Goal: Task Accomplishment & Management: Manage account settings

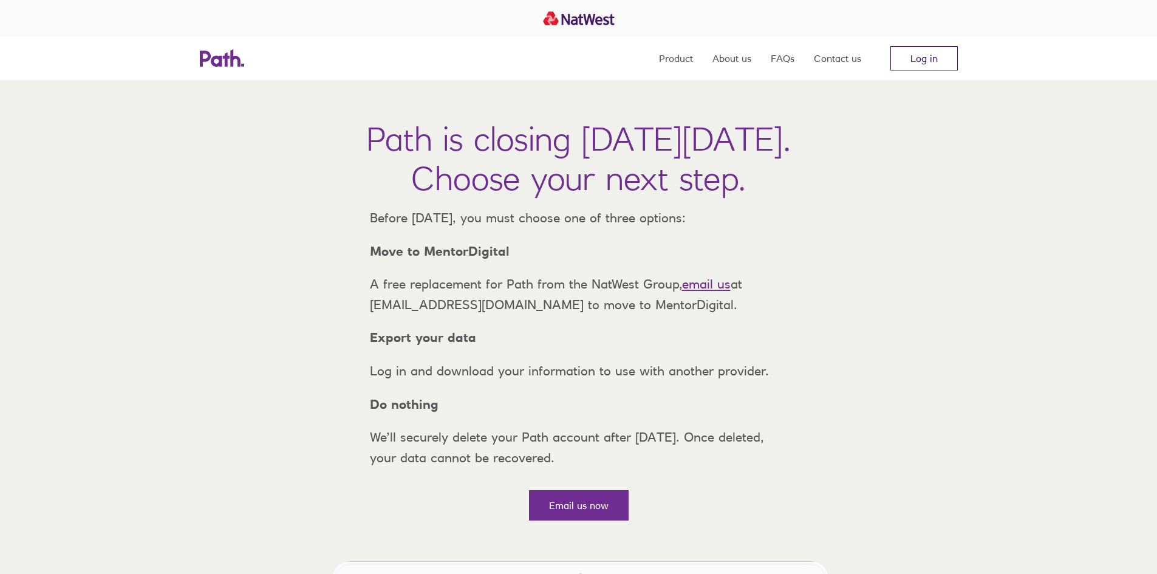
click at [930, 64] on link "Log in" at bounding box center [924, 58] width 67 height 24
click at [923, 62] on link "Log in" at bounding box center [924, 58] width 67 height 24
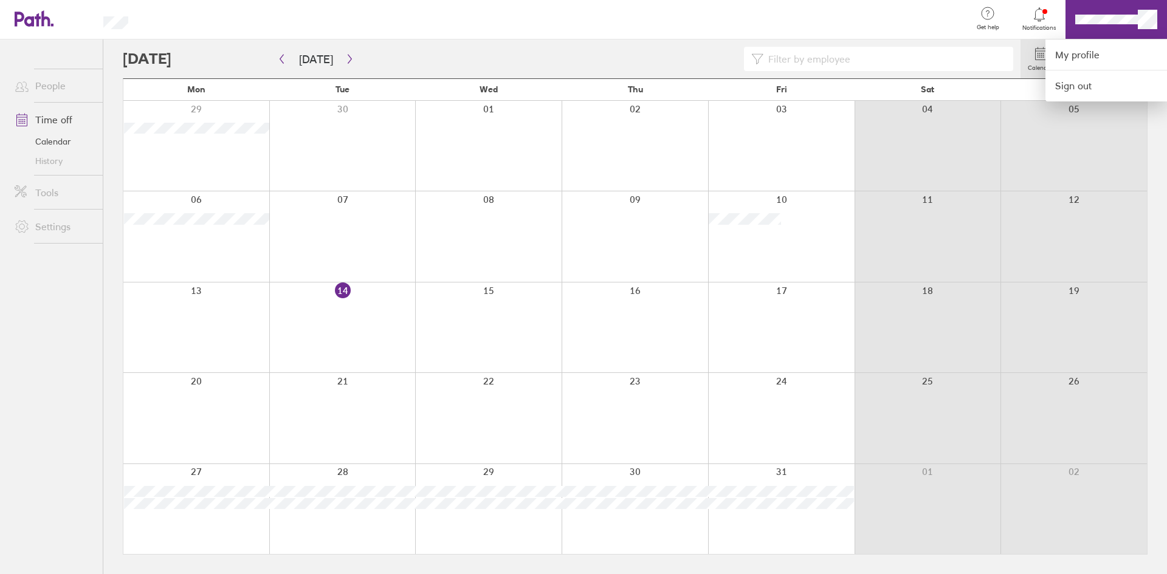
click at [1025, 17] on div at bounding box center [583, 287] width 1167 height 574
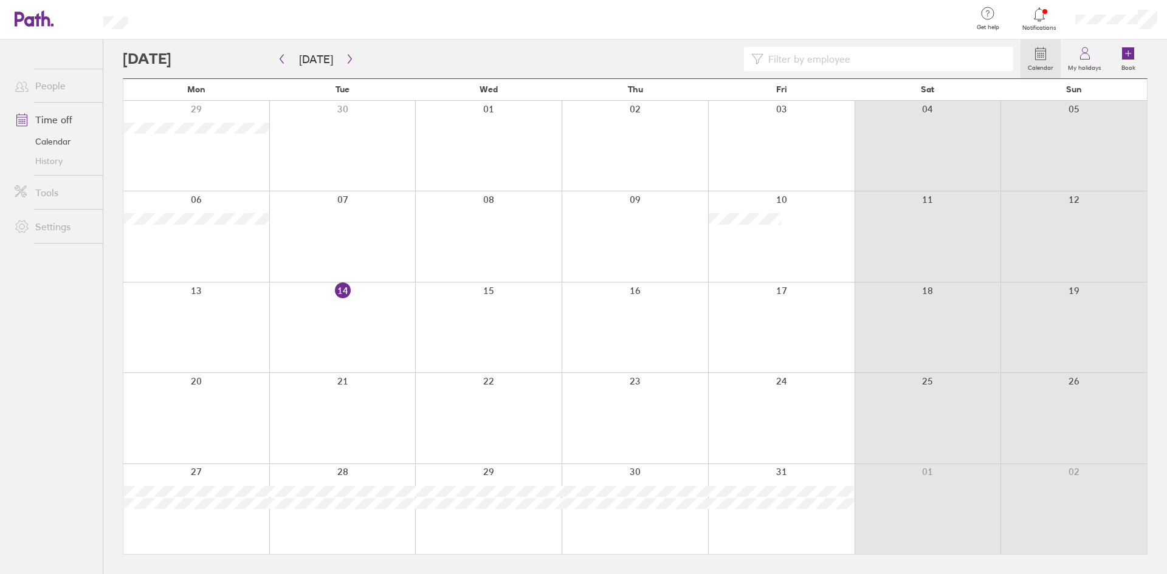
click at [1032, 19] on icon at bounding box center [1039, 14] width 15 height 15
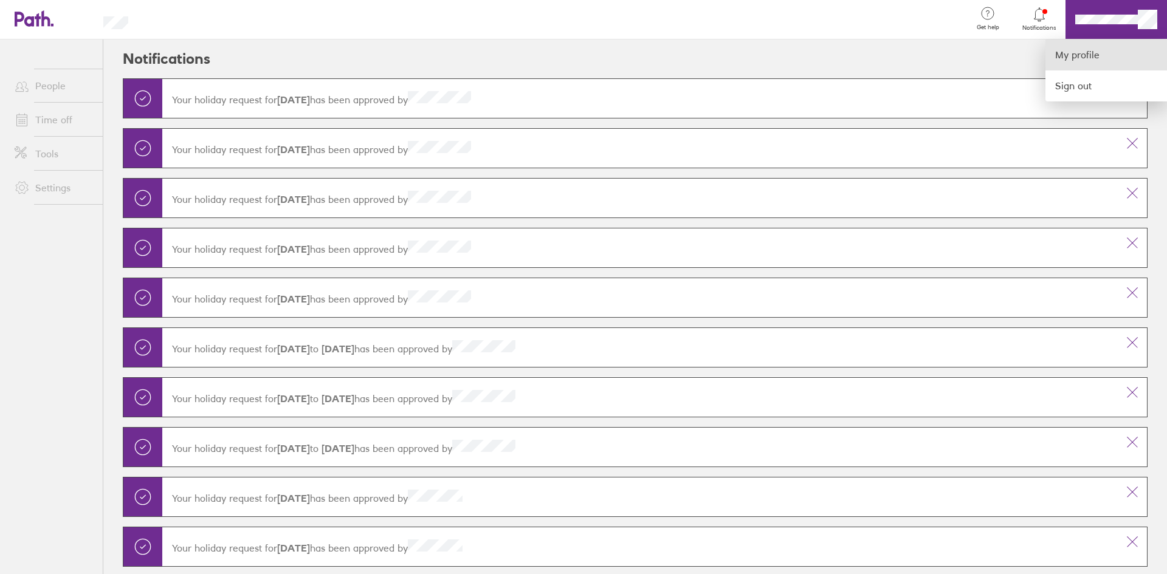
click at [1078, 60] on link "My profile" at bounding box center [1106, 54] width 122 height 31
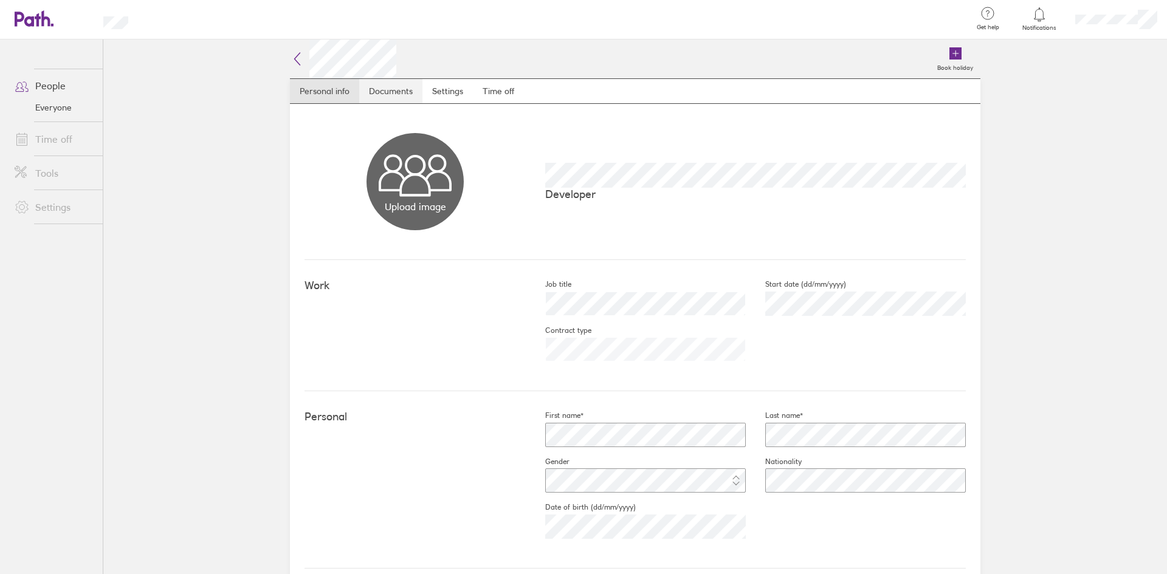
click at [407, 98] on link "Documents" at bounding box center [390, 91] width 63 height 24
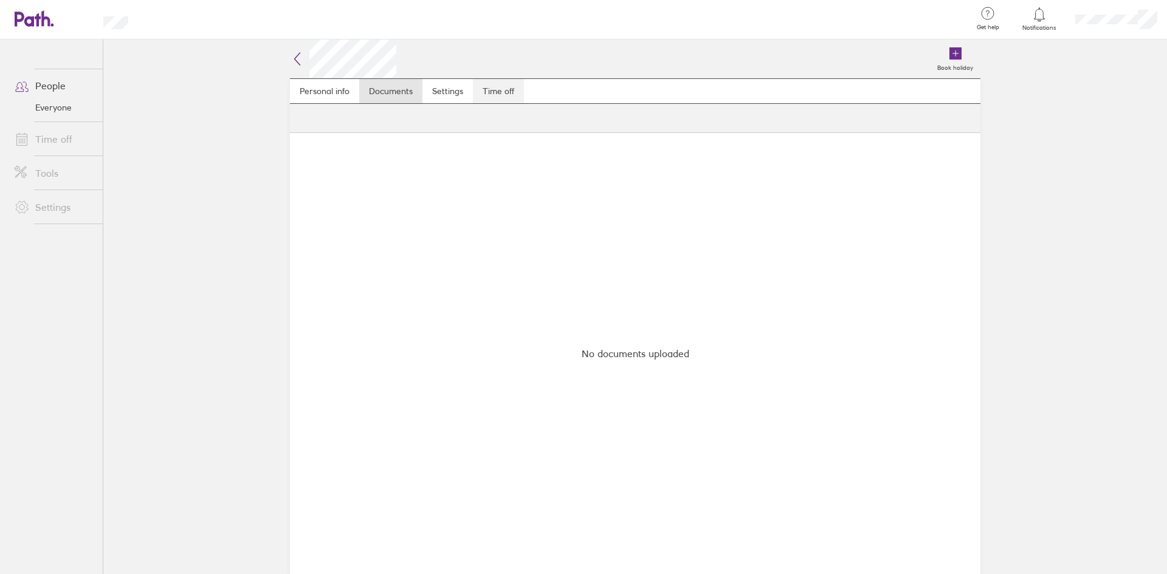
click at [492, 84] on link "Time off" at bounding box center [498, 91] width 51 height 24
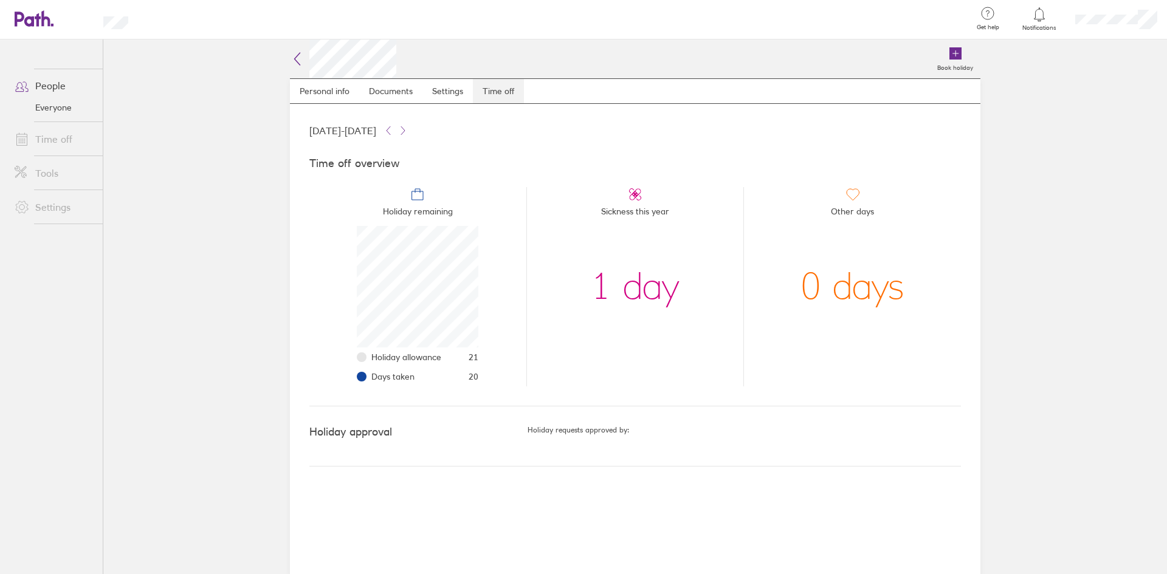
scroll to position [122, 122]
click at [1107, 189] on main "Book holiday Personal info Documents Settings Time off [DATE] - [DATE] Time off…" at bounding box center [634, 306] width 1063 height 535
click at [321, 90] on link "Personal info" at bounding box center [324, 91] width 69 height 24
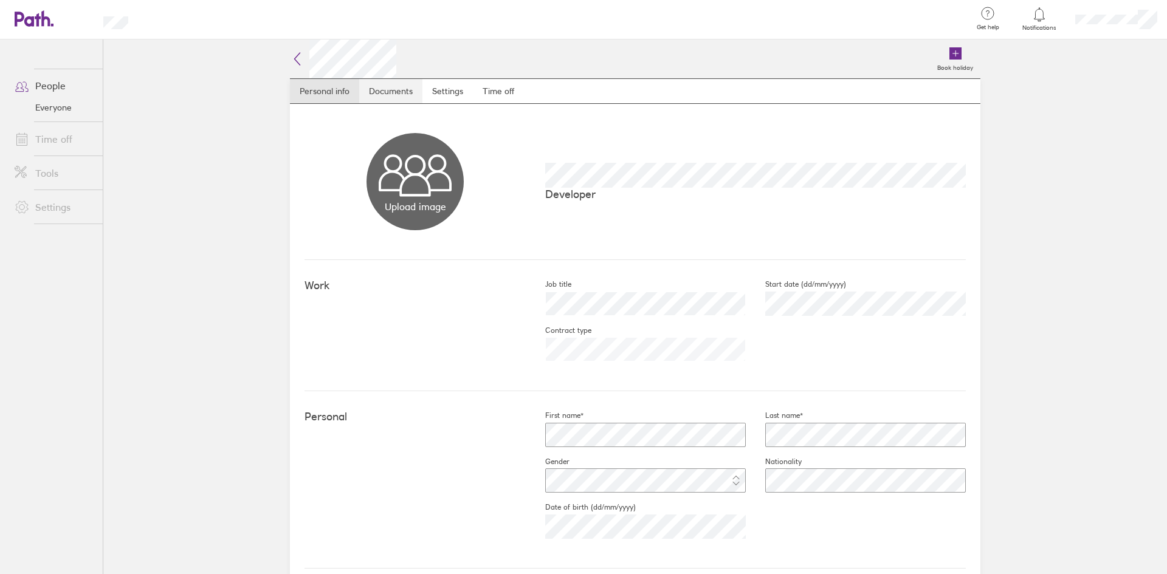
click at [363, 90] on link "Documents" at bounding box center [390, 91] width 63 height 24
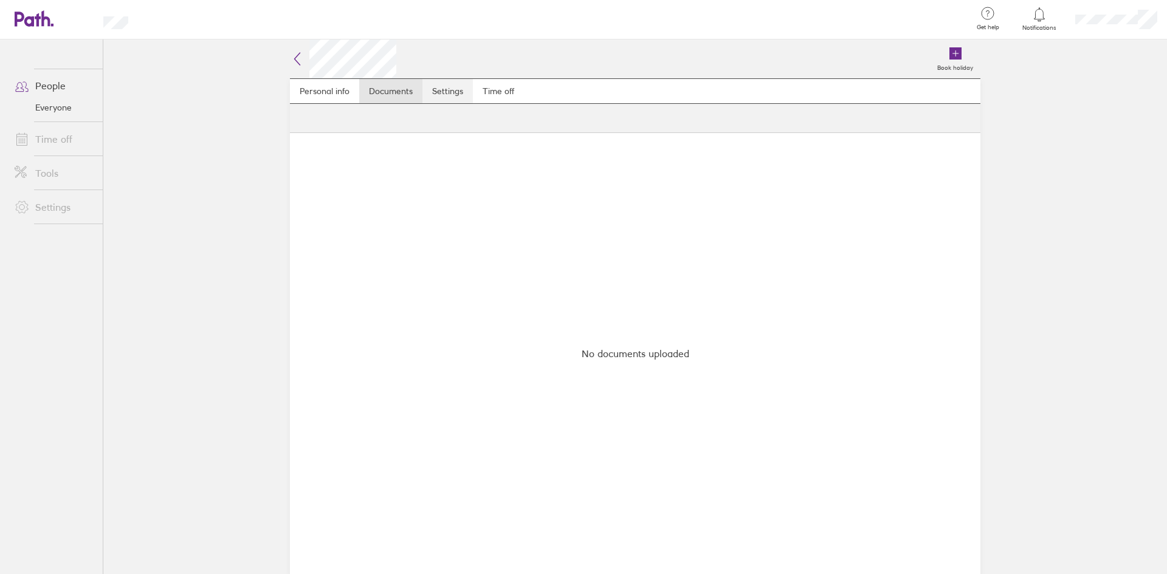
click at [453, 87] on link "Settings" at bounding box center [447, 91] width 50 height 24
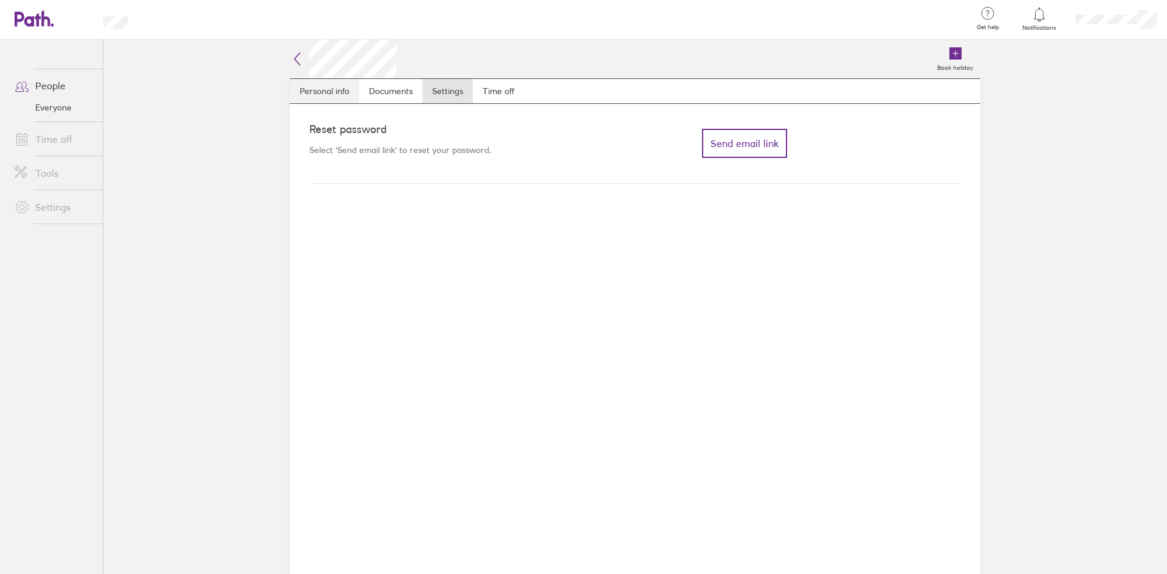
click at [352, 94] on link "Personal info" at bounding box center [324, 91] width 69 height 24
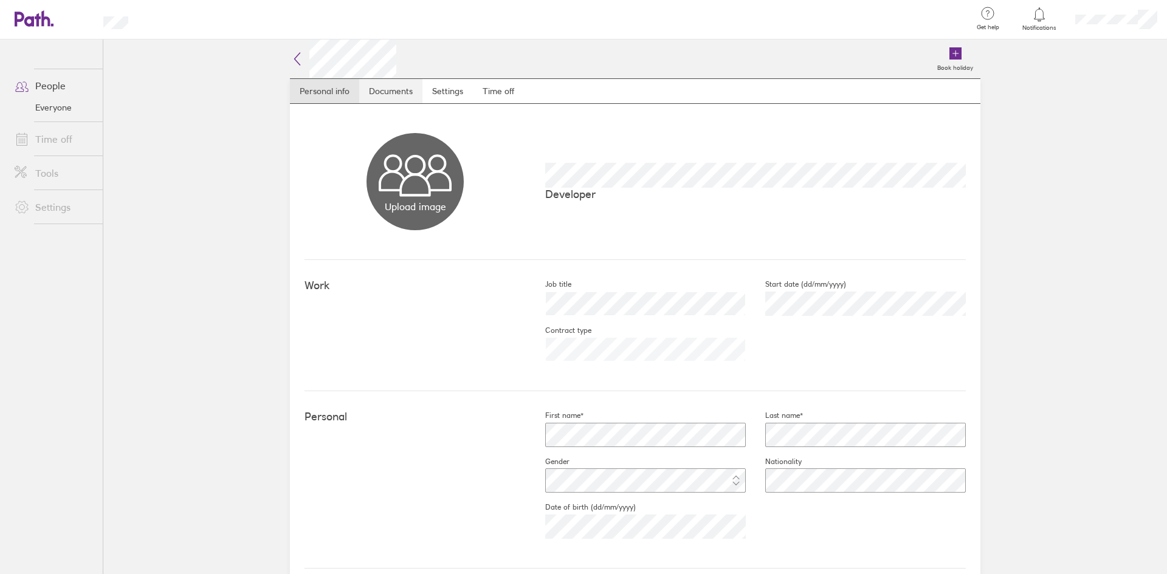
click at [372, 93] on link "Documents" at bounding box center [390, 91] width 63 height 24
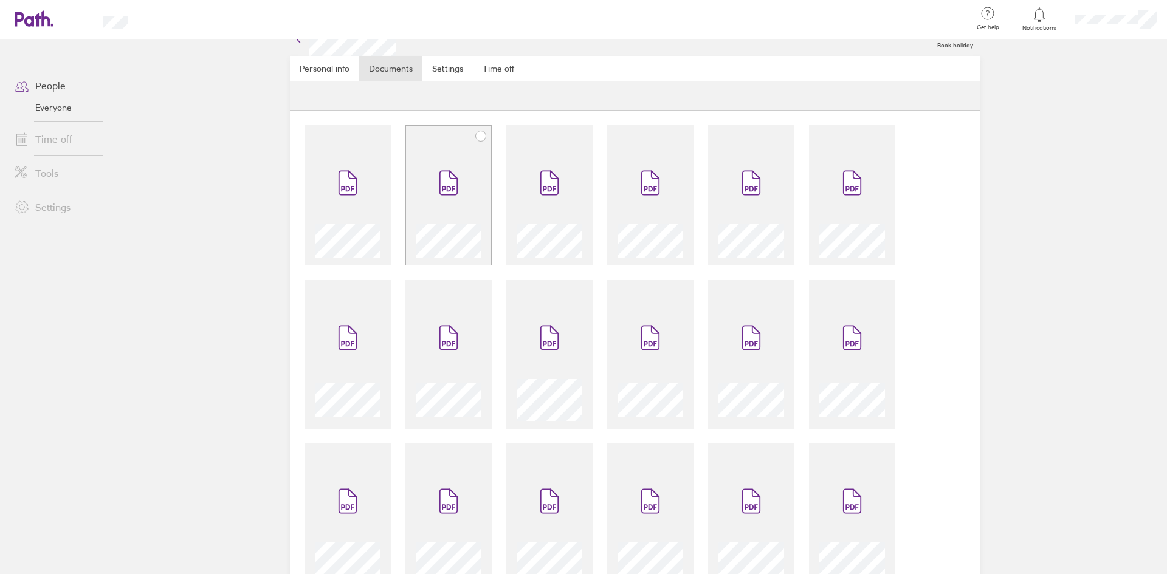
scroll to position [61, 0]
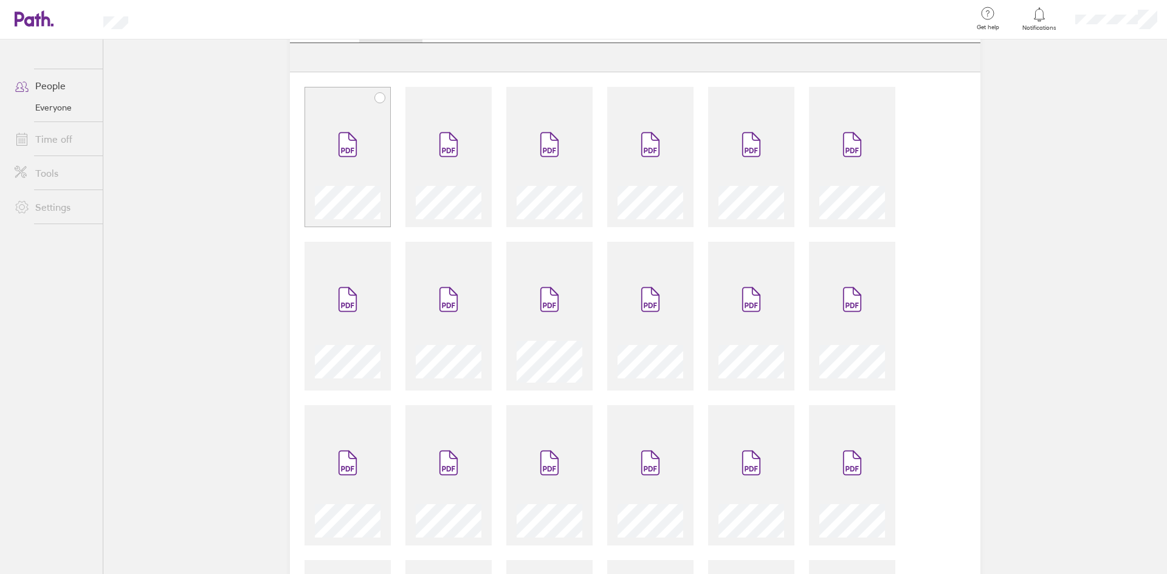
click at [375, 99] on icon at bounding box center [380, 98] width 10 height 10
click at [1034, 174] on main "Book holiday Personal info Documents Settings Time off 1 file selected" at bounding box center [634, 306] width 1063 height 535
click at [476, 98] on icon at bounding box center [481, 98] width 10 height 10
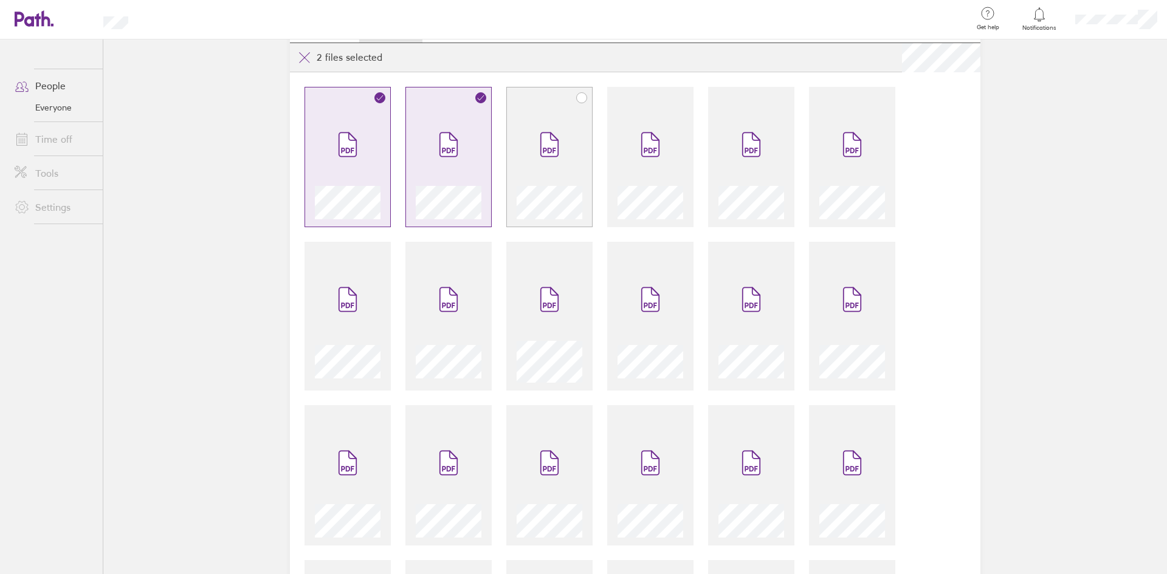
click at [580, 96] on icon at bounding box center [582, 98] width 10 height 10
click at [680, 95] on icon at bounding box center [682, 98] width 10 height 10
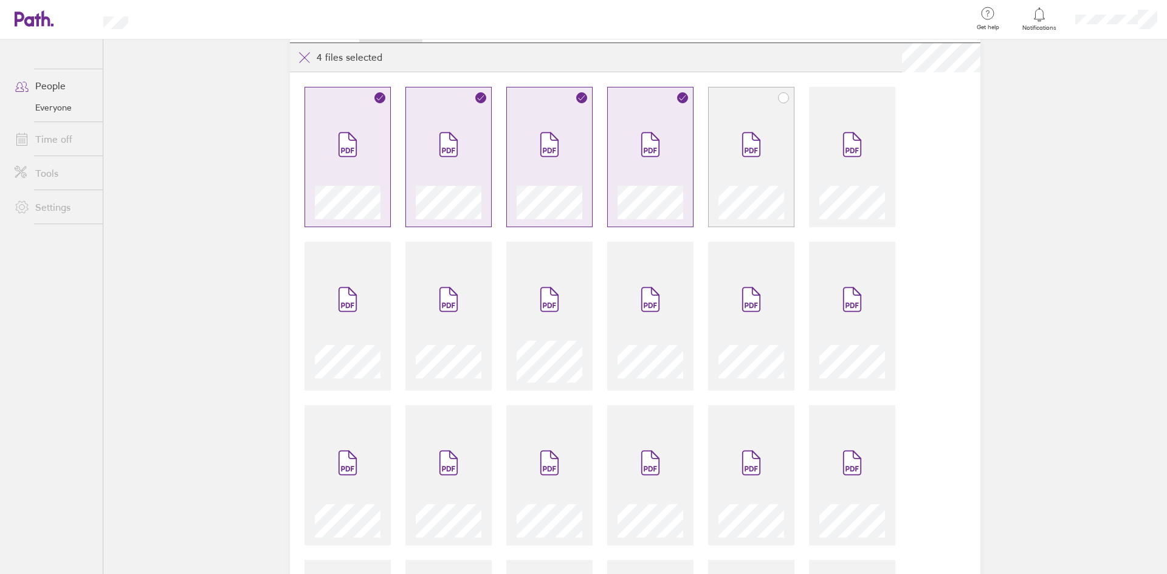
click at [780, 95] on icon at bounding box center [783, 98] width 10 height 10
click at [881, 95] on icon at bounding box center [884, 98] width 10 height 10
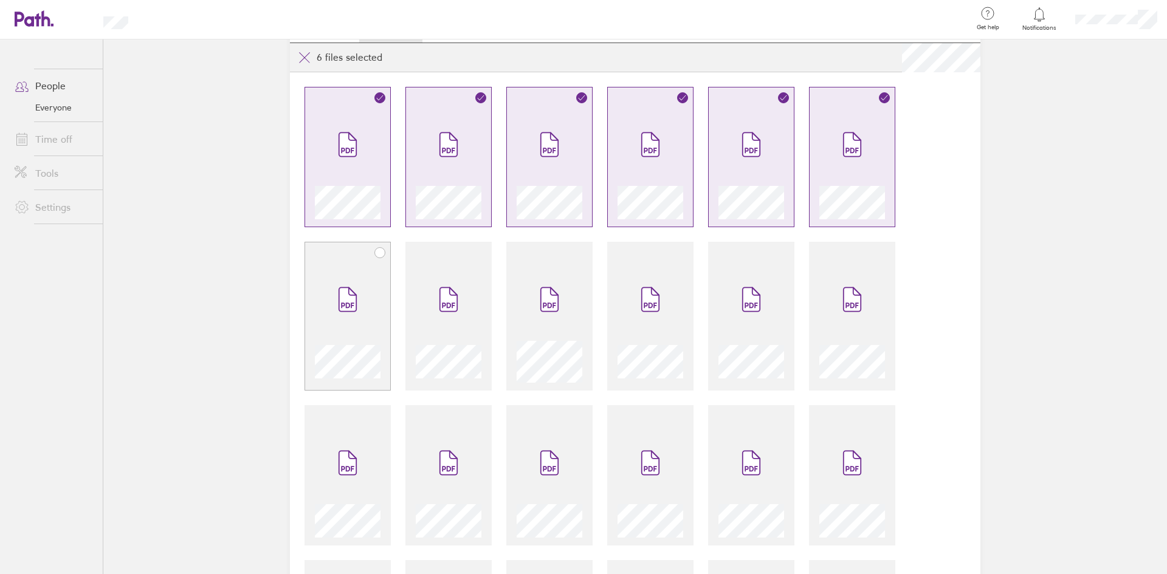
click at [375, 252] on icon at bounding box center [380, 253] width 10 height 10
click at [479, 255] on icon at bounding box center [481, 253] width 10 height 10
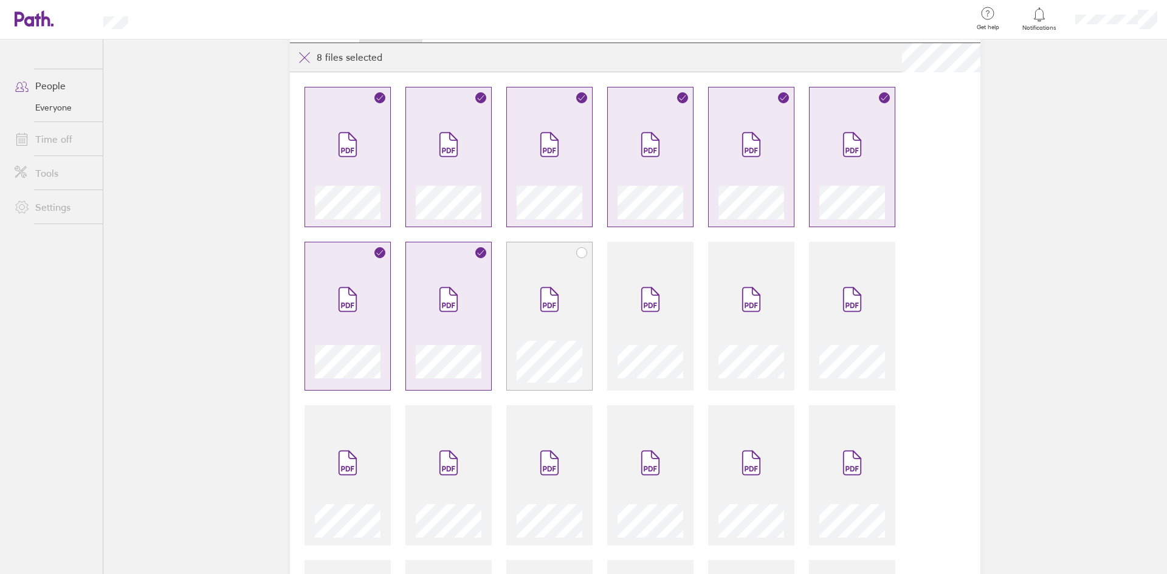
click at [579, 256] on icon at bounding box center [582, 253] width 10 height 10
click at [677, 252] on icon at bounding box center [682, 253] width 10 height 10
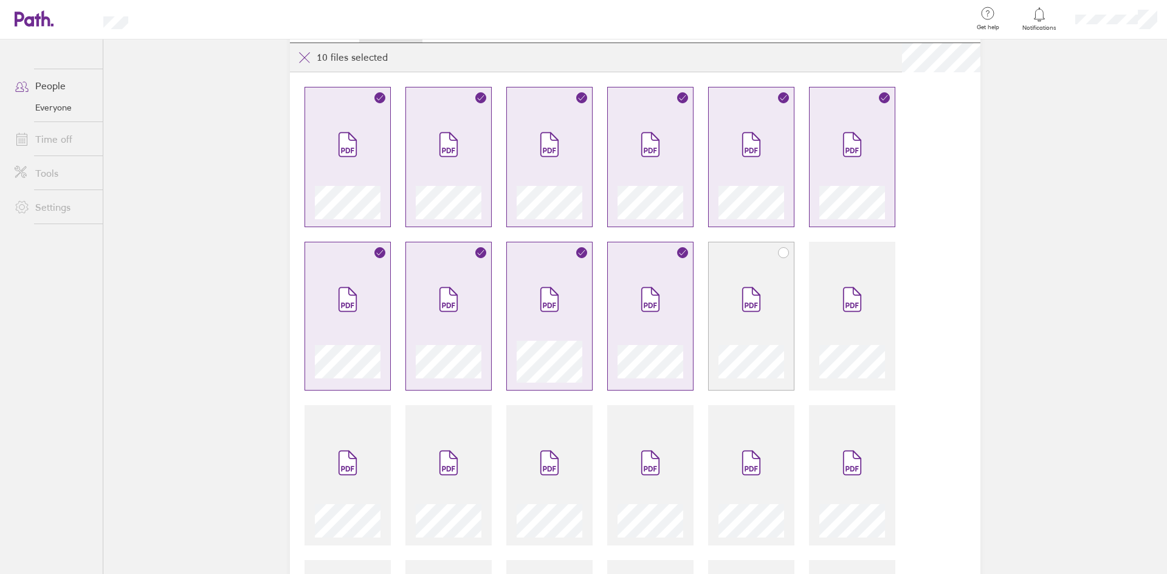
click at [780, 252] on icon at bounding box center [783, 252] width 6 height 5
click at [879, 253] on icon at bounding box center [884, 253] width 10 height 10
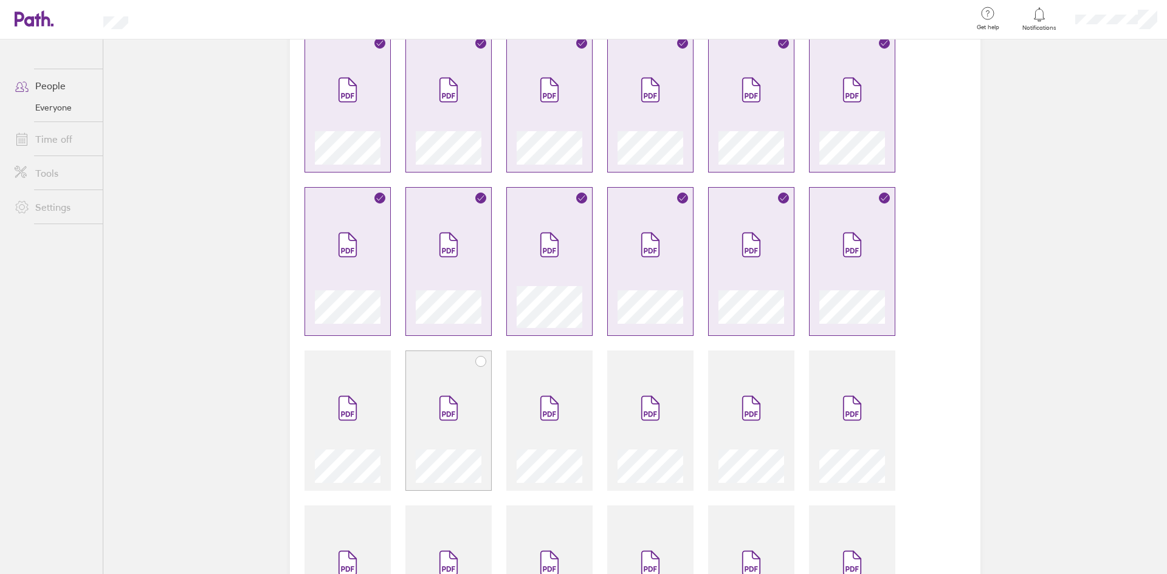
scroll to position [182, 0]
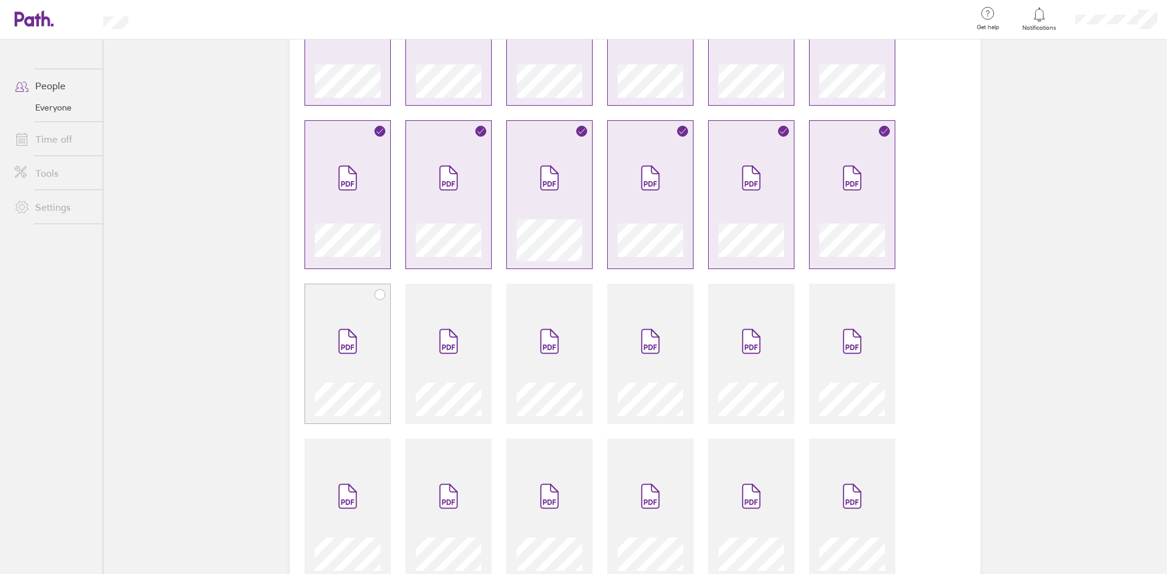
click at [377, 293] on icon at bounding box center [380, 295] width 10 height 10
click at [478, 295] on icon at bounding box center [481, 294] width 6 height 5
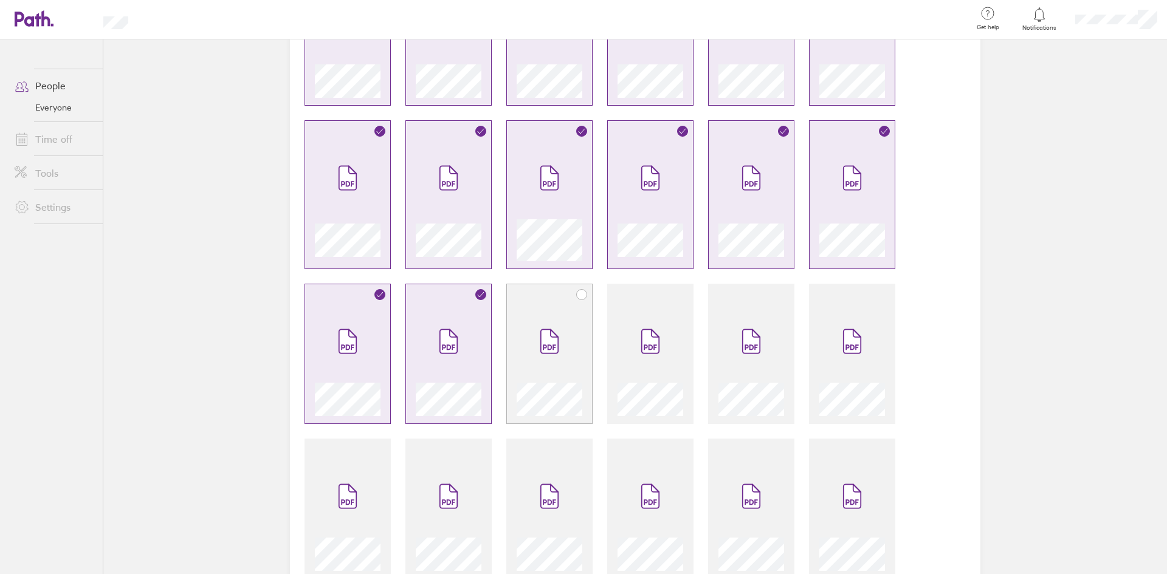
click at [580, 295] on icon at bounding box center [582, 295] width 10 height 10
click at [679, 296] on icon at bounding box center [682, 295] width 10 height 10
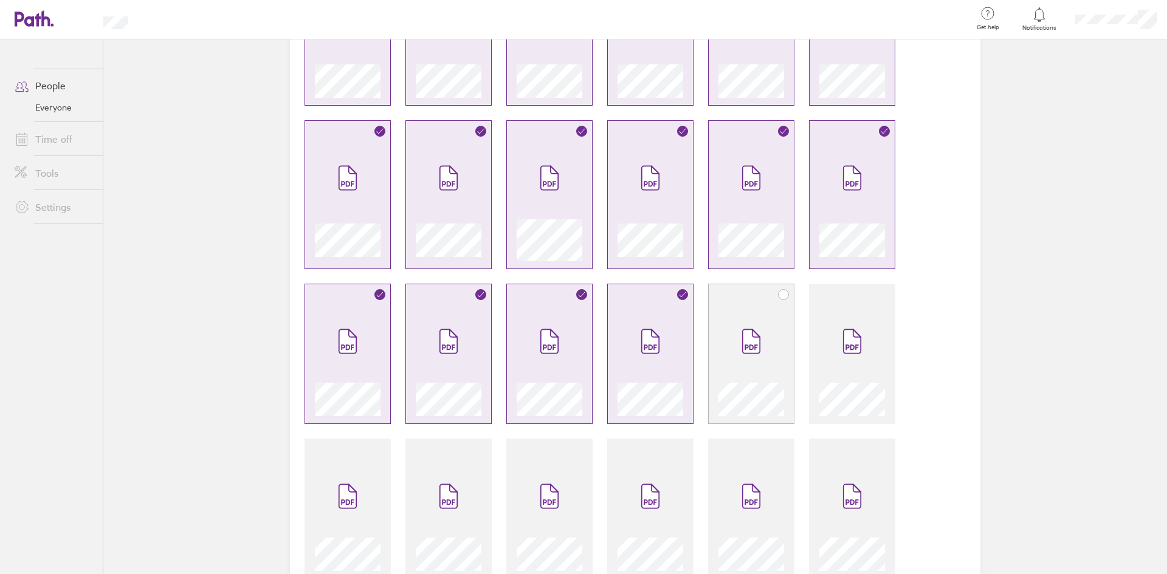
click at [781, 295] on icon at bounding box center [783, 295] width 10 height 10
click at [880, 293] on icon at bounding box center [884, 295] width 10 height 10
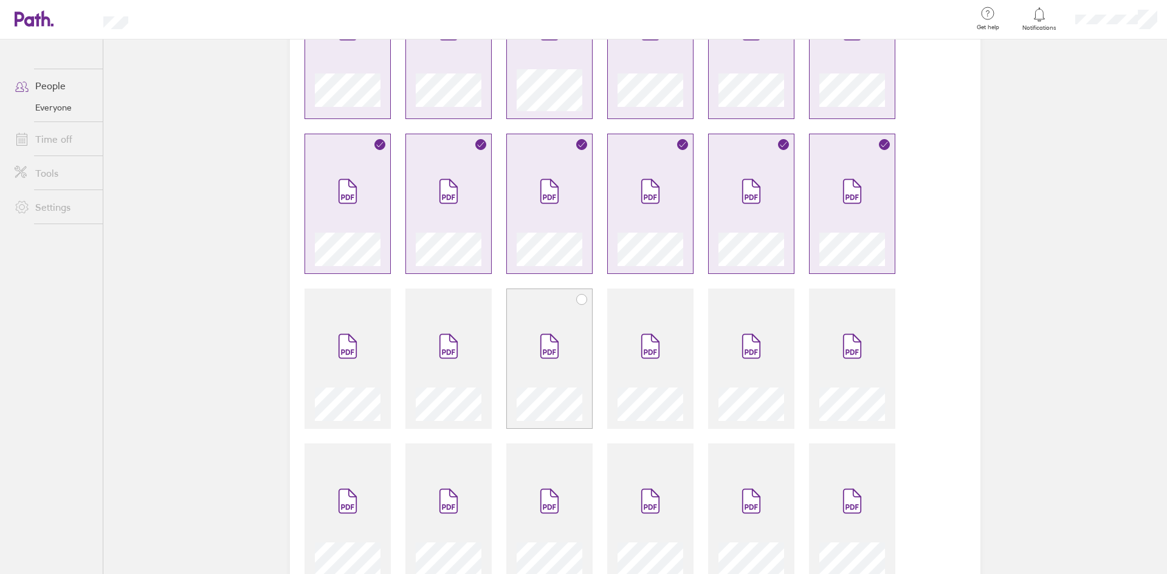
scroll to position [365, 0]
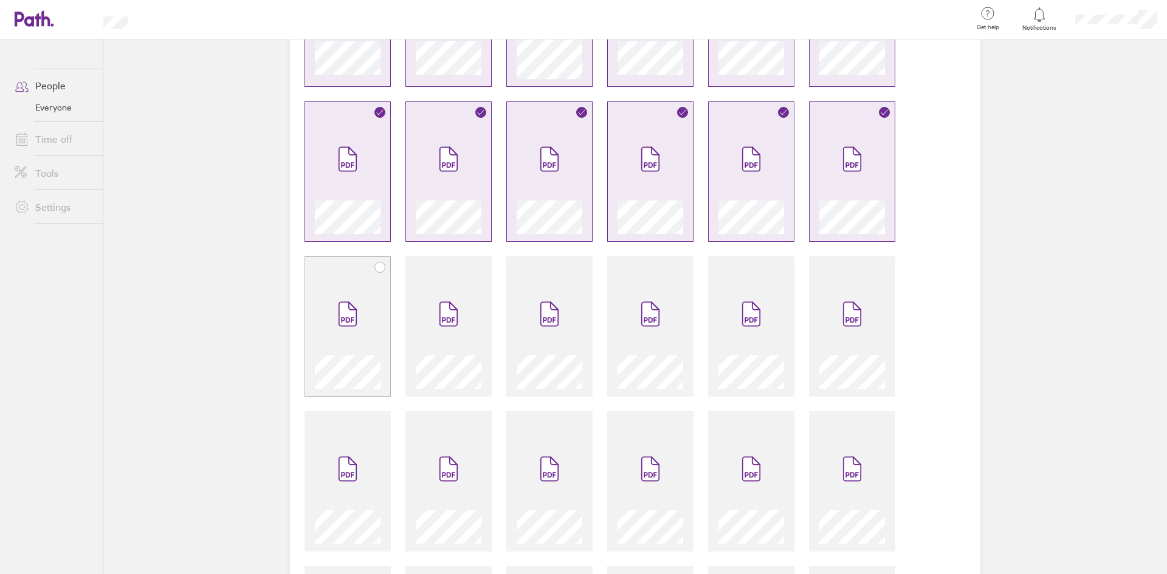
click at [376, 265] on icon at bounding box center [380, 267] width 10 height 10
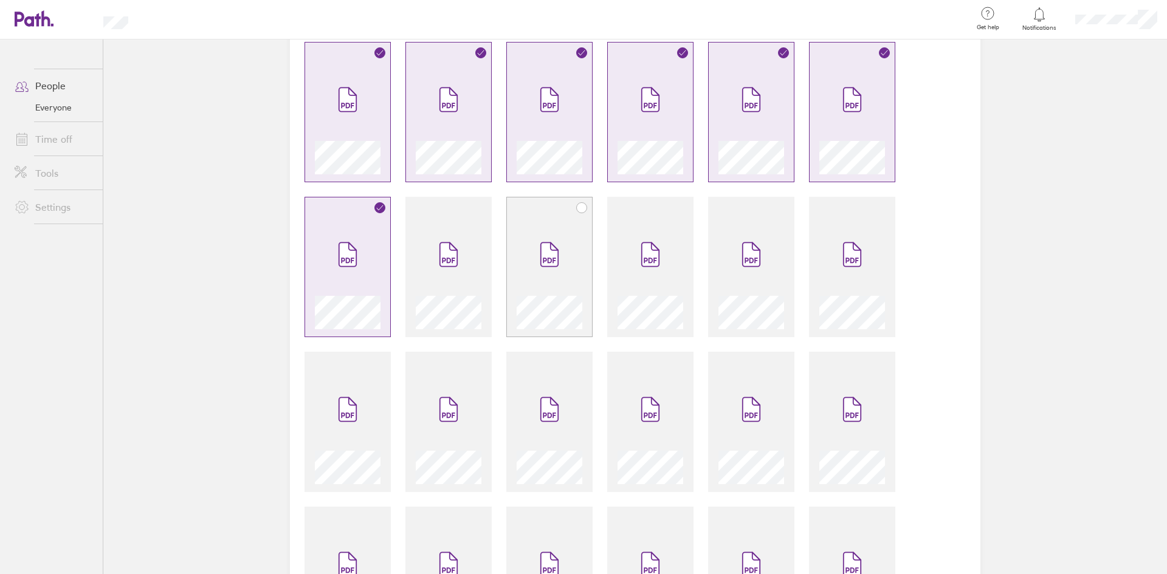
scroll to position [425, 0]
click at [476, 204] on icon at bounding box center [481, 207] width 10 height 10
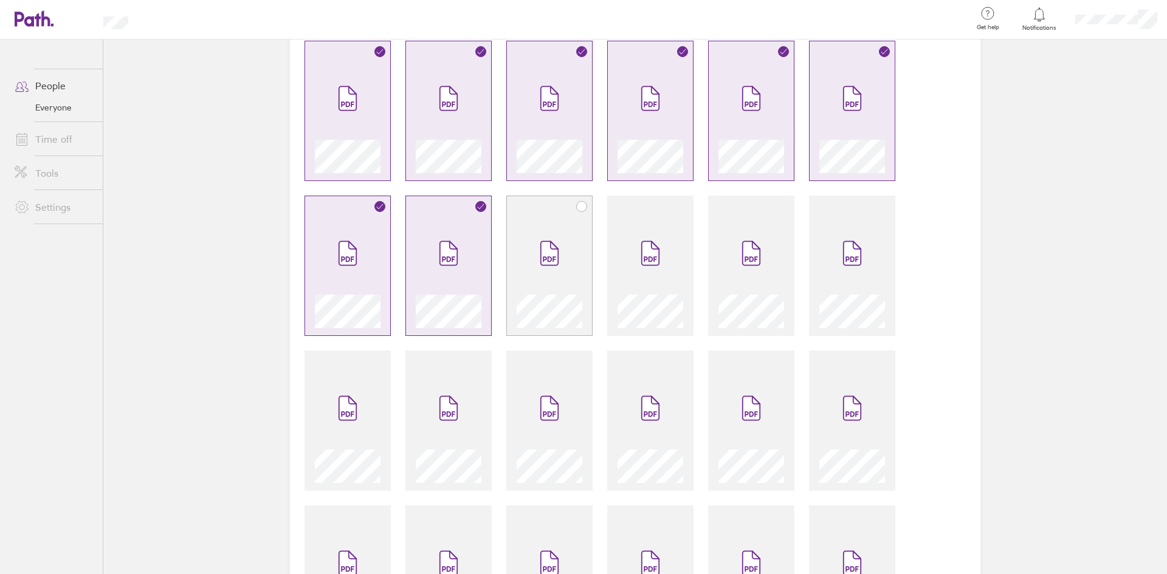
click at [577, 205] on icon at bounding box center [582, 207] width 10 height 10
click at [680, 207] on icon at bounding box center [682, 207] width 10 height 10
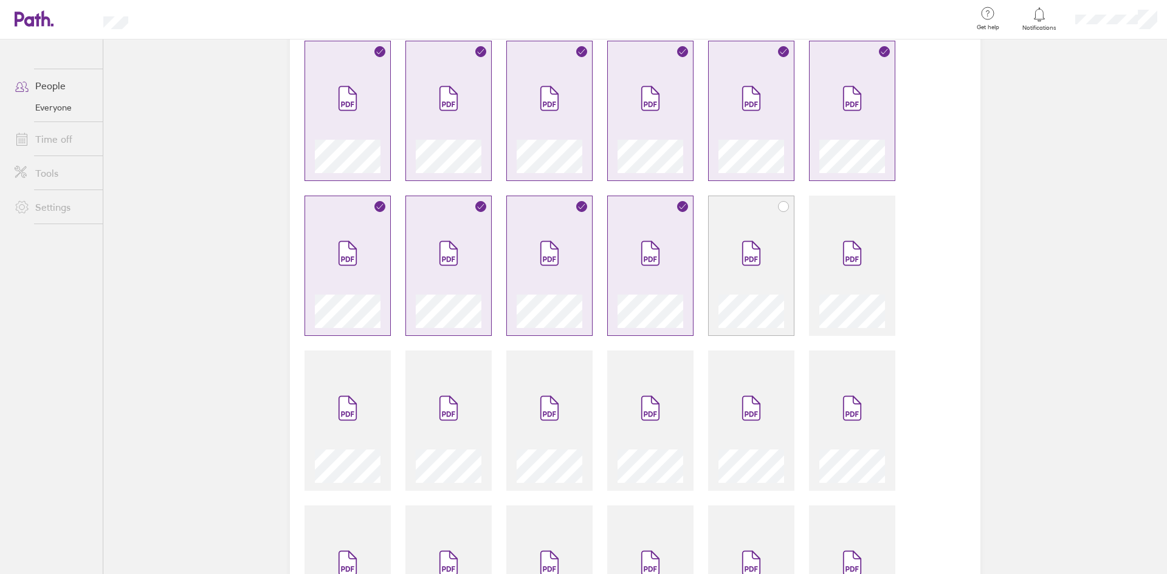
click at [778, 205] on icon at bounding box center [783, 207] width 10 height 10
click at [879, 208] on icon at bounding box center [884, 207] width 10 height 10
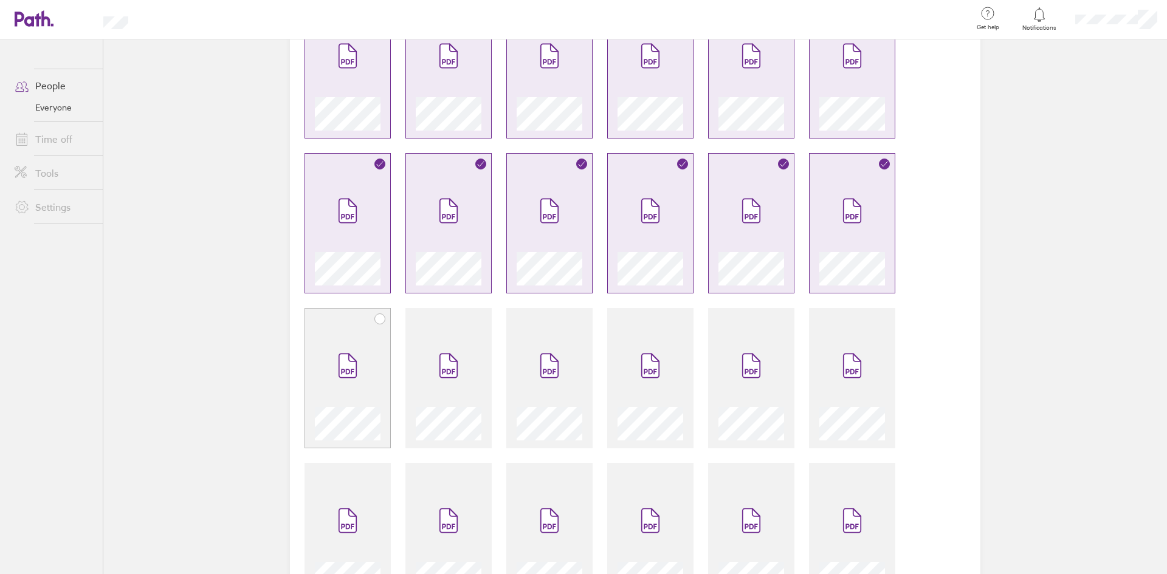
scroll to position [486, 0]
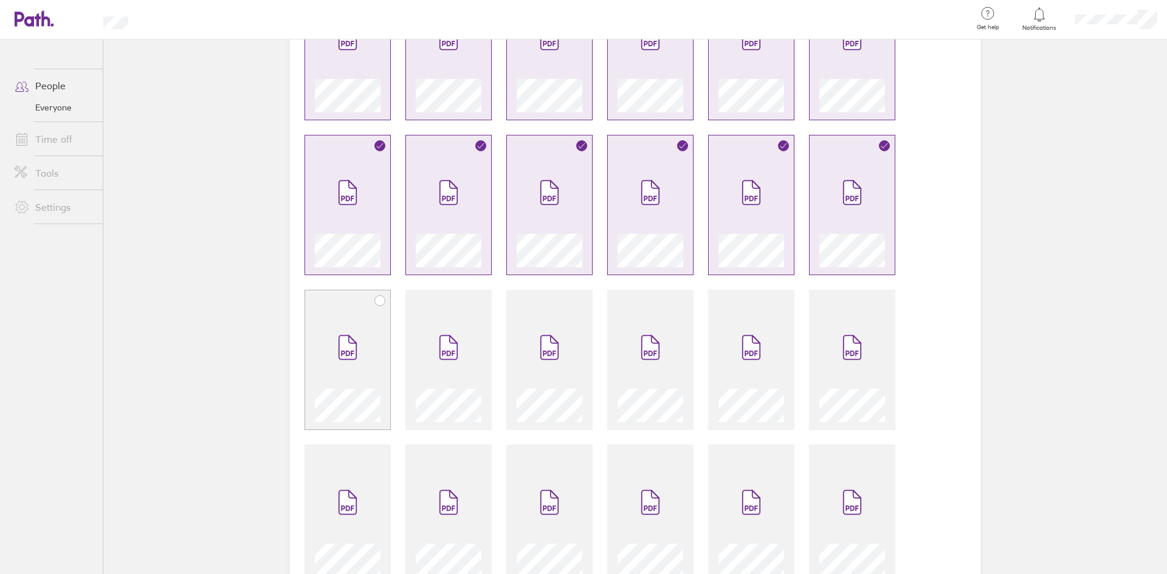
click at [377, 302] on icon at bounding box center [380, 301] width 10 height 10
click at [478, 302] on icon at bounding box center [481, 301] width 10 height 10
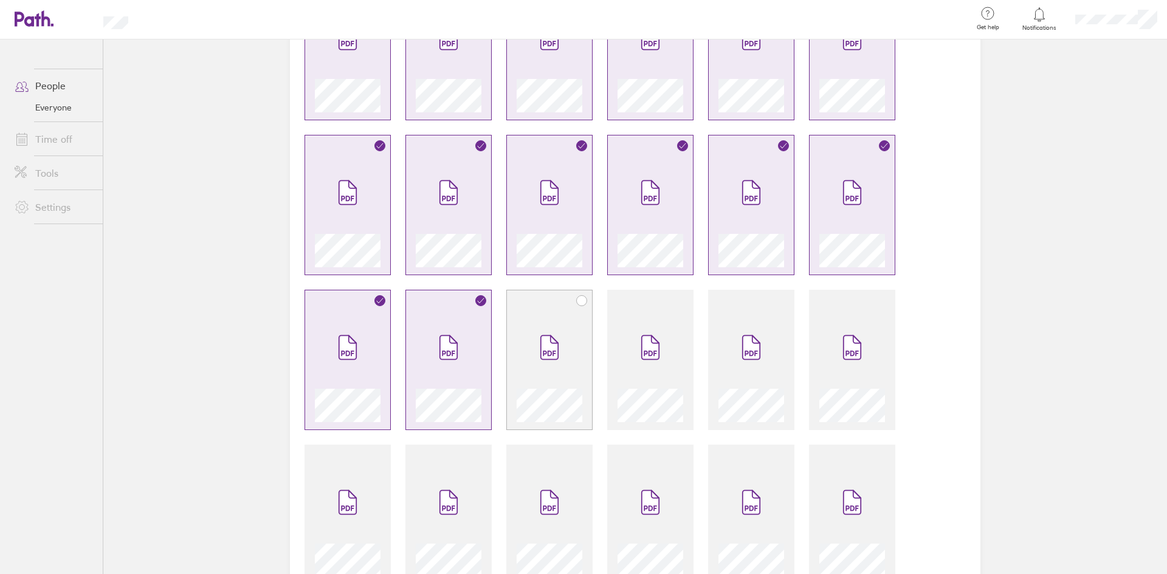
click at [577, 300] on icon at bounding box center [582, 301] width 10 height 10
click at [680, 298] on icon at bounding box center [682, 301] width 10 height 10
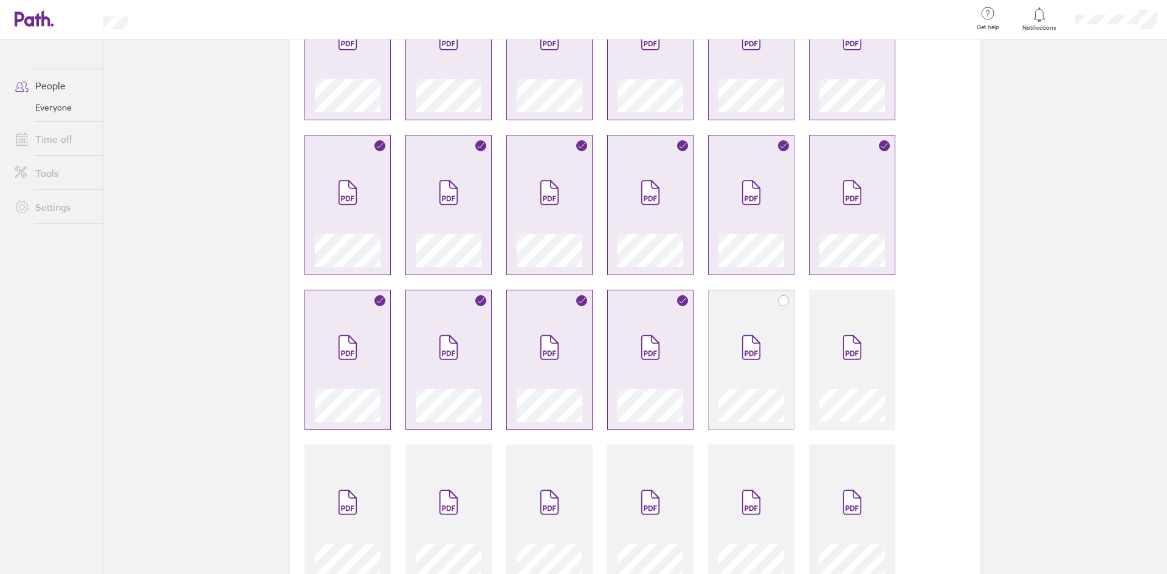
click at [780, 303] on icon at bounding box center [783, 300] width 6 height 5
click at [879, 300] on icon at bounding box center [884, 301] width 10 height 10
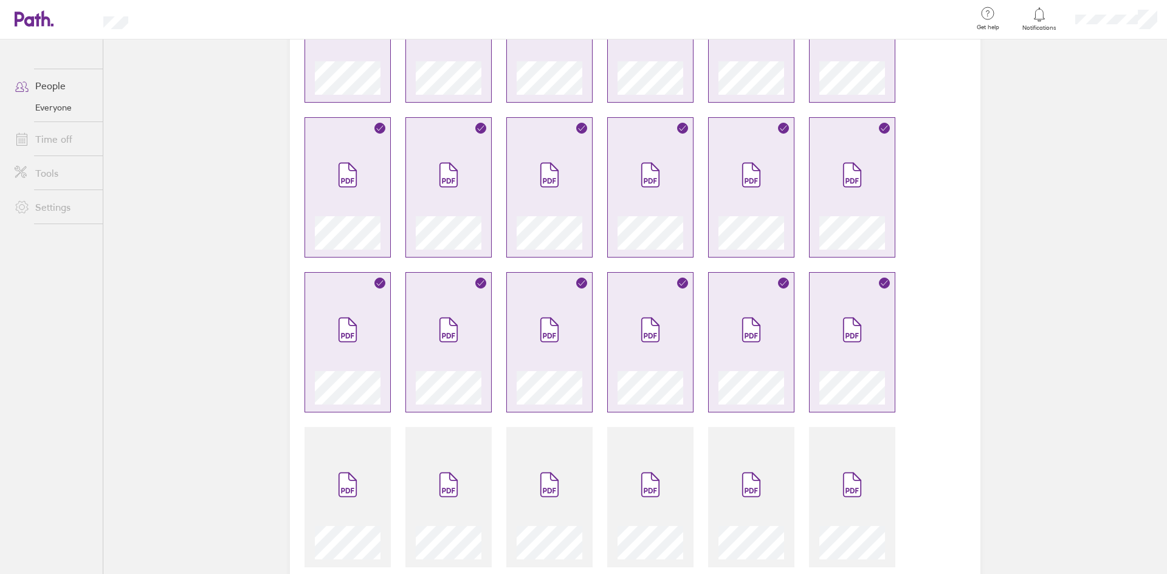
scroll to position [512, 0]
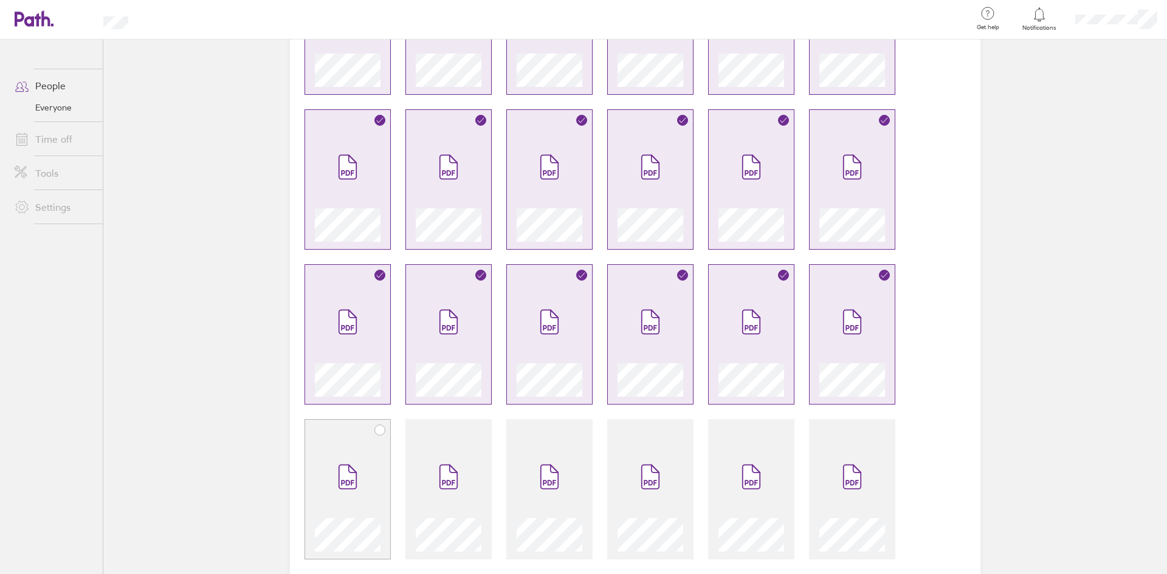
click at [379, 433] on icon at bounding box center [380, 430] width 10 height 10
click at [479, 430] on icon at bounding box center [481, 430] width 10 height 10
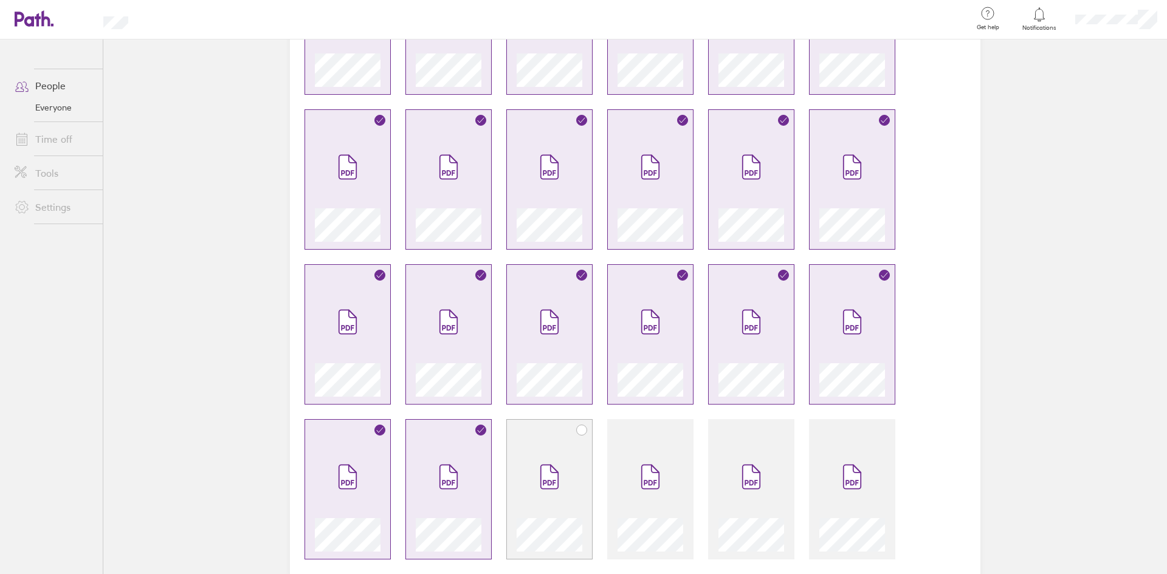
click at [578, 428] on icon at bounding box center [582, 430] width 10 height 10
click at [677, 427] on icon at bounding box center [682, 430] width 10 height 10
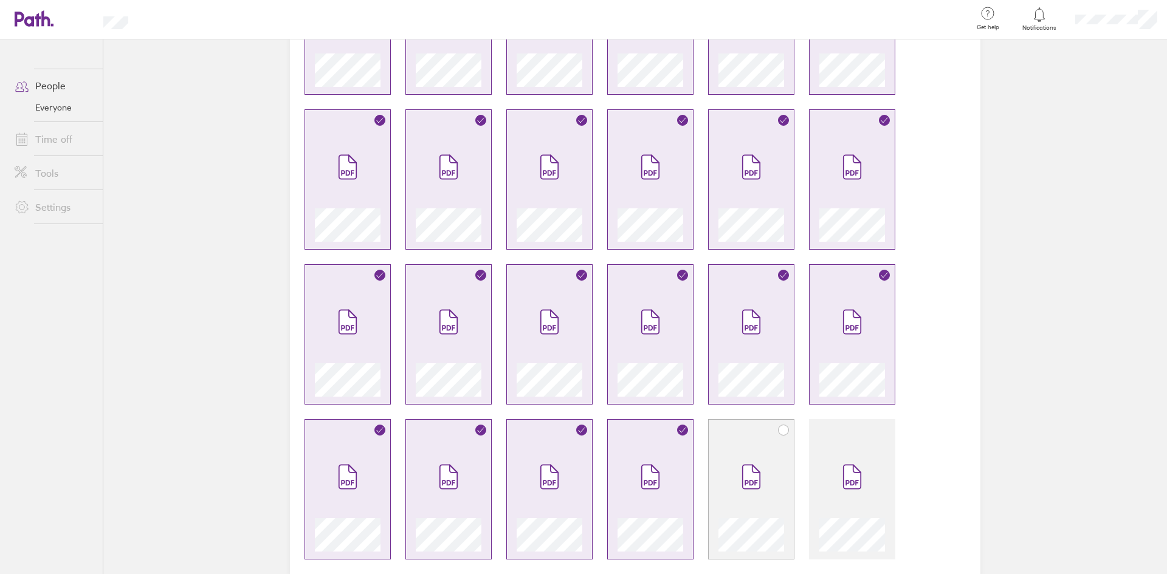
click at [782, 430] on icon at bounding box center [783, 430] width 10 height 10
click at [879, 433] on icon at bounding box center [884, 430] width 10 height 10
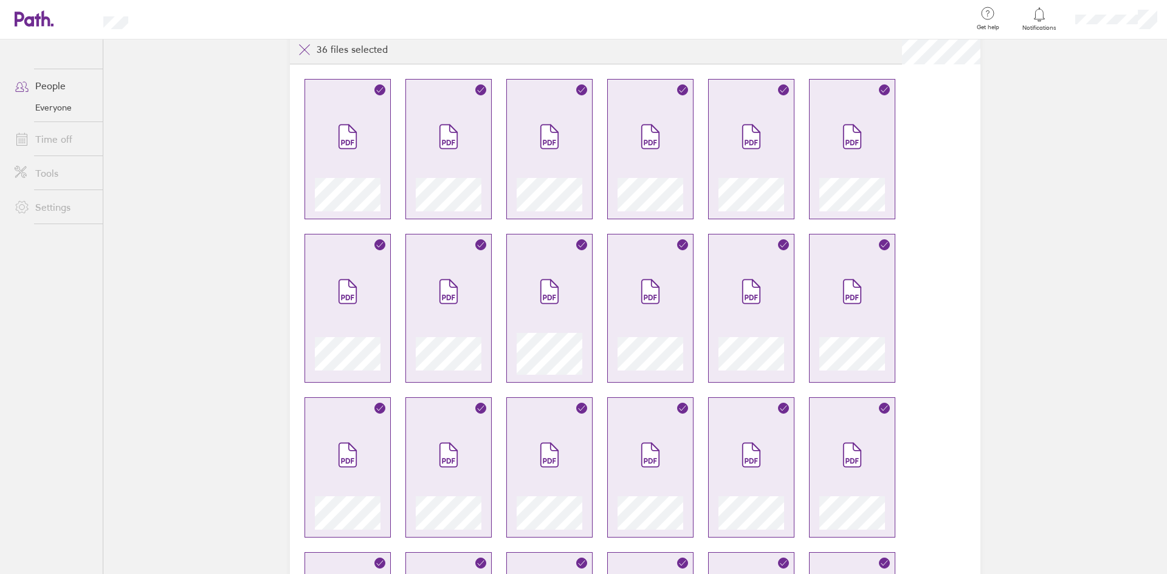
scroll to position [0, 0]
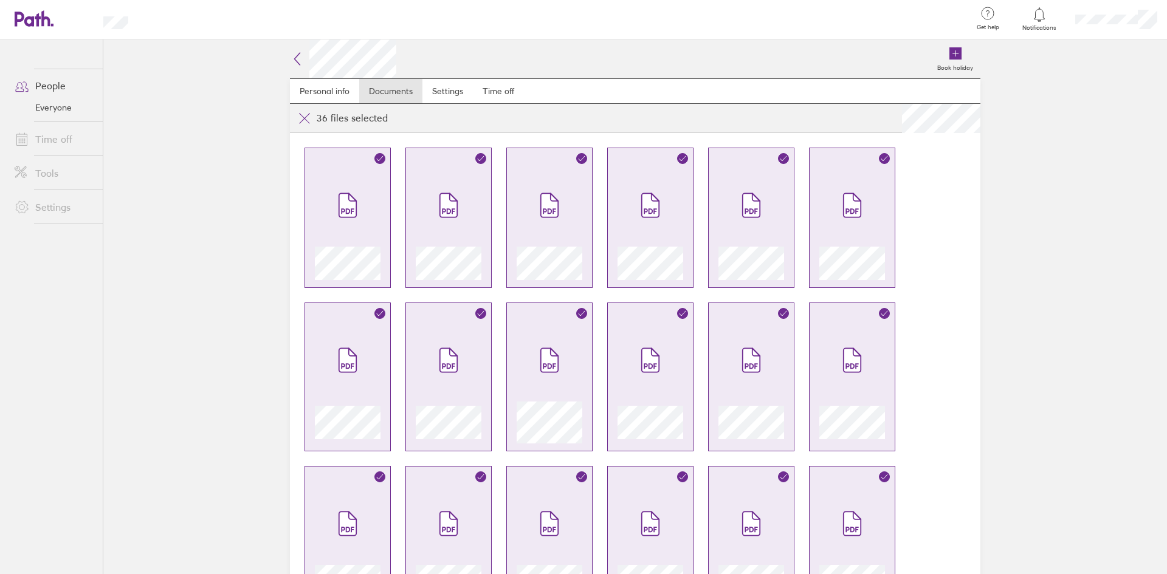
click at [213, 223] on main "Book holiday Personal info Documents Settings Time off 36 files selected" at bounding box center [634, 306] width 1063 height 535
click at [171, 266] on main "Book holiday Personal info Documents Settings Time off 36 files selected" at bounding box center [634, 306] width 1063 height 535
click at [242, 112] on main "Book holiday Personal info Documents Settings Time off 36 files selected" at bounding box center [634, 306] width 1063 height 535
click at [166, 343] on main "Book holiday Personal info Documents Settings Time off 36 files selected" at bounding box center [634, 306] width 1063 height 535
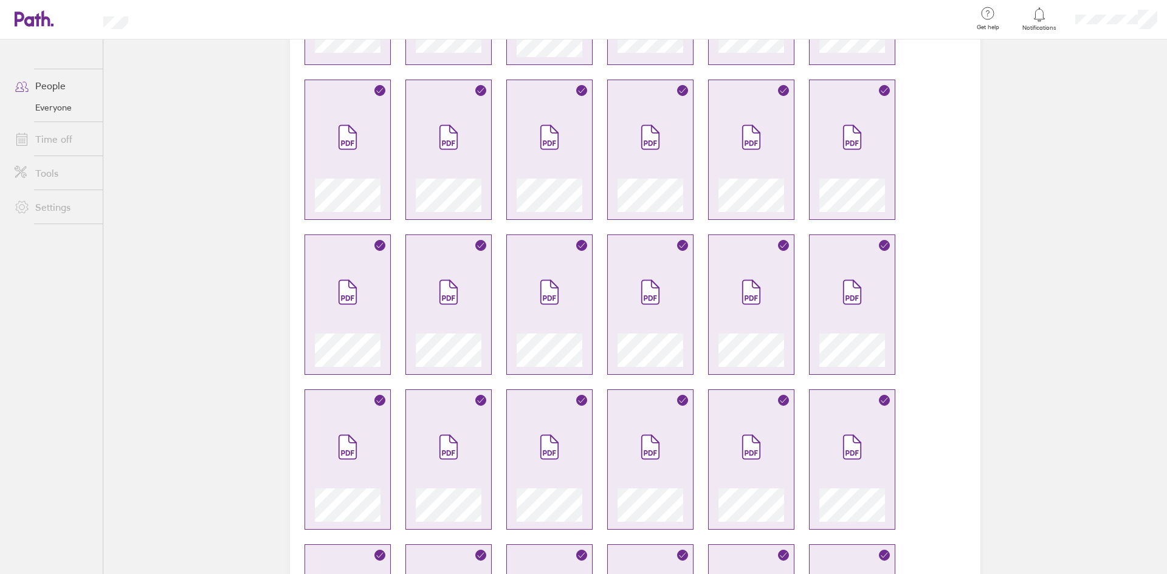
scroll to position [365, 0]
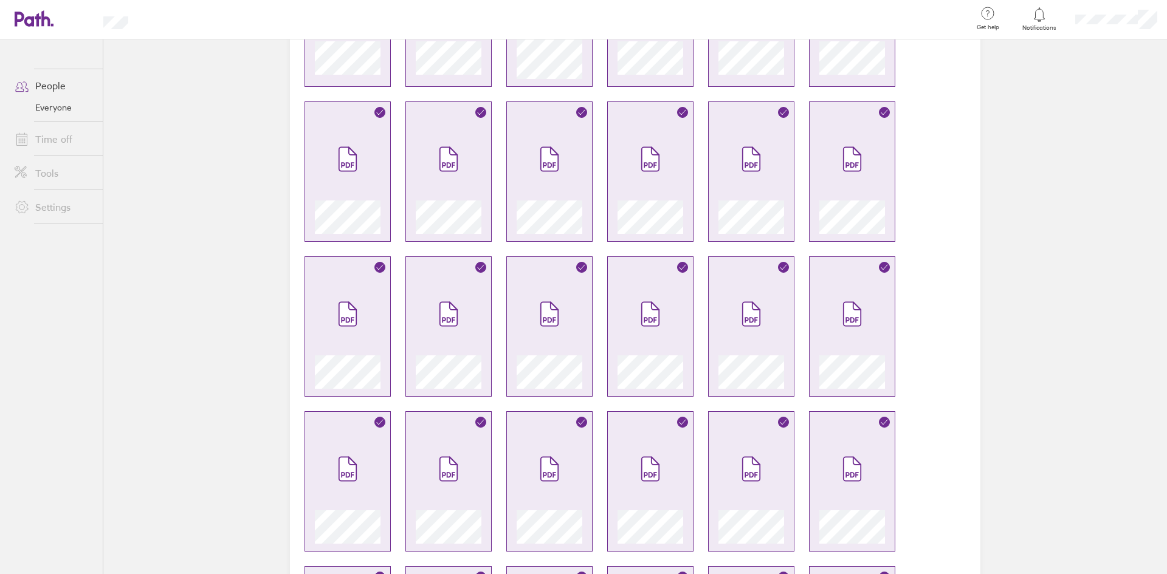
drag, startPoint x: 192, startPoint y: 352, endPoint x: 205, endPoint y: 353, distance: 13.4
click at [192, 352] on main "Book holiday Personal info Documents Settings Time off 36 files selected" at bounding box center [634, 306] width 1063 height 535
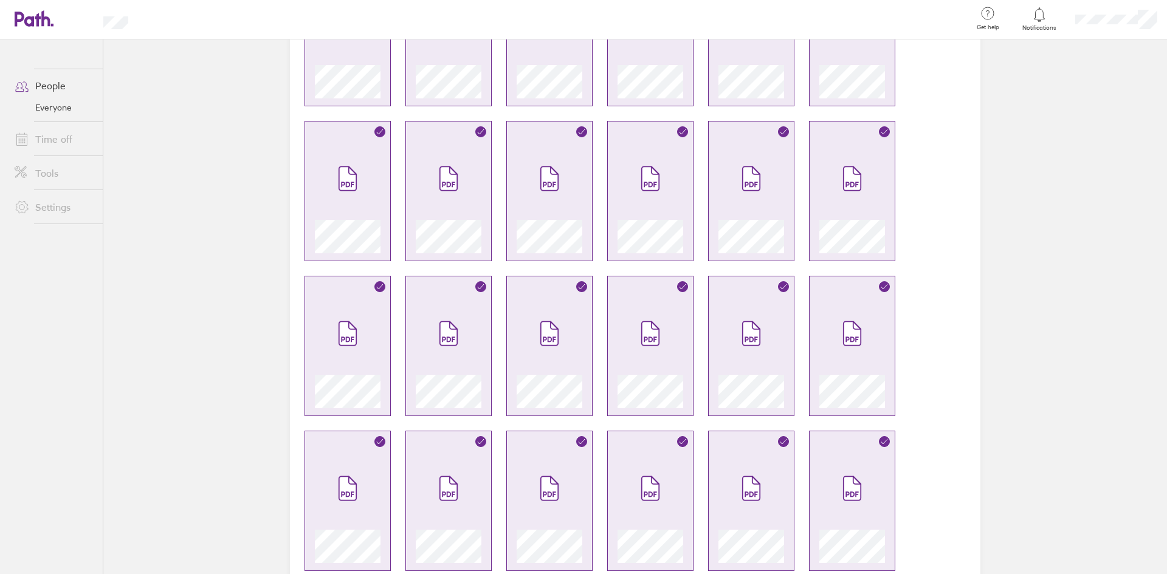
scroll to position [512, 0]
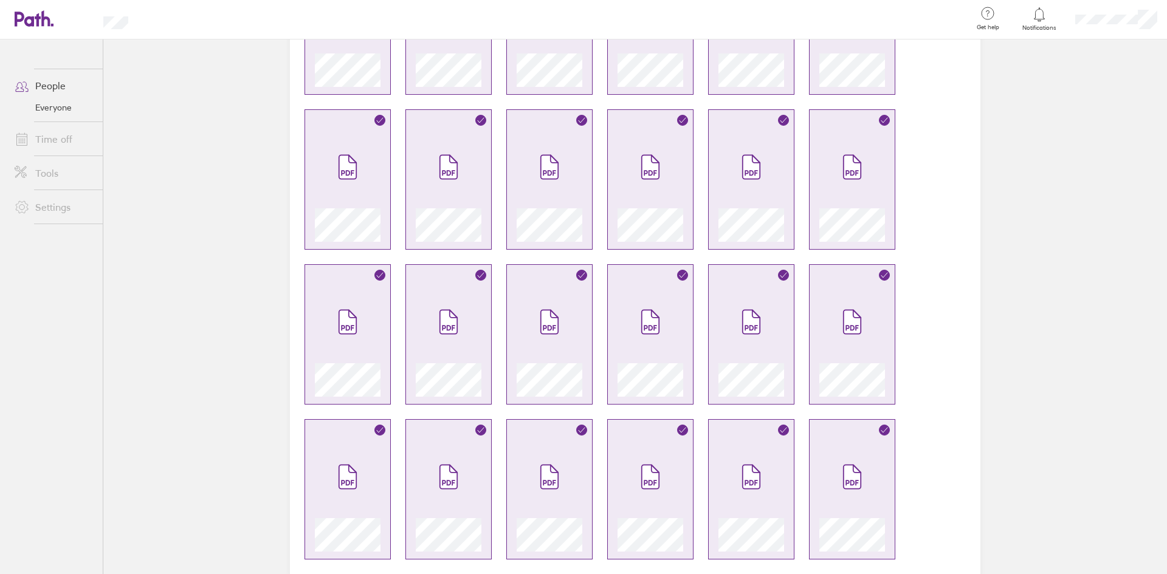
click at [108, 182] on main "Book holiday Personal info Documents Settings Time off 36 files selected" at bounding box center [634, 306] width 1063 height 535
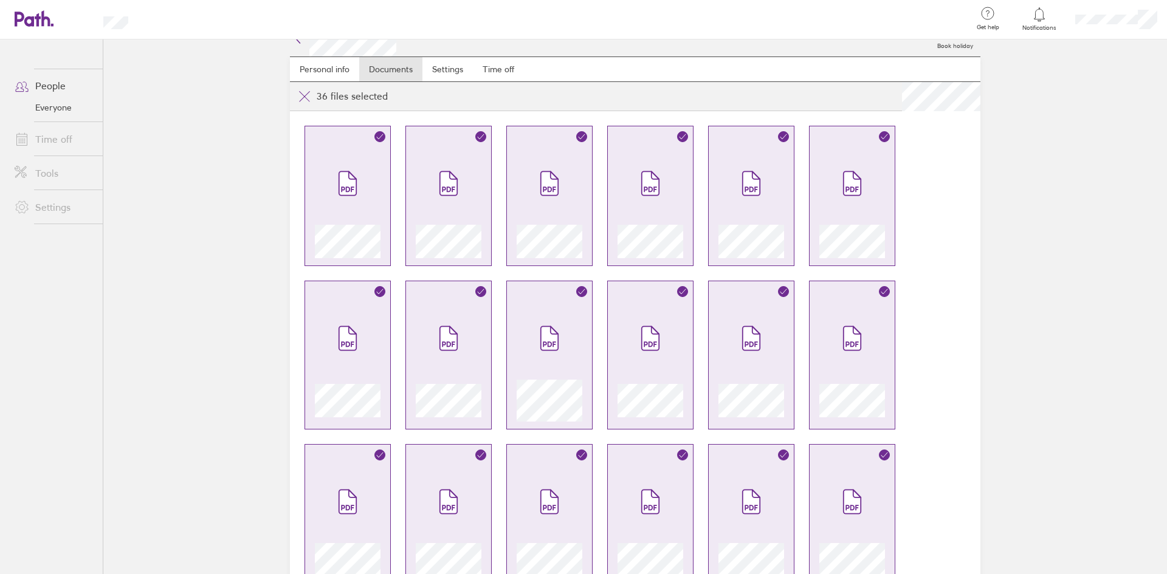
scroll to position [0, 0]
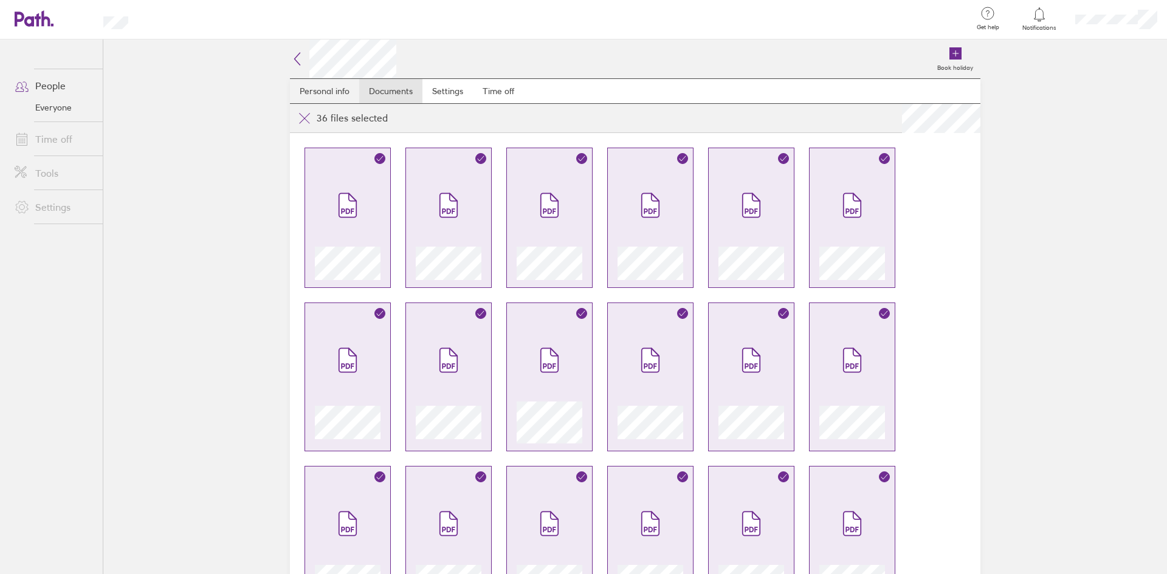
click at [332, 98] on link "Personal info" at bounding box center [324, 91] width 69 height 24
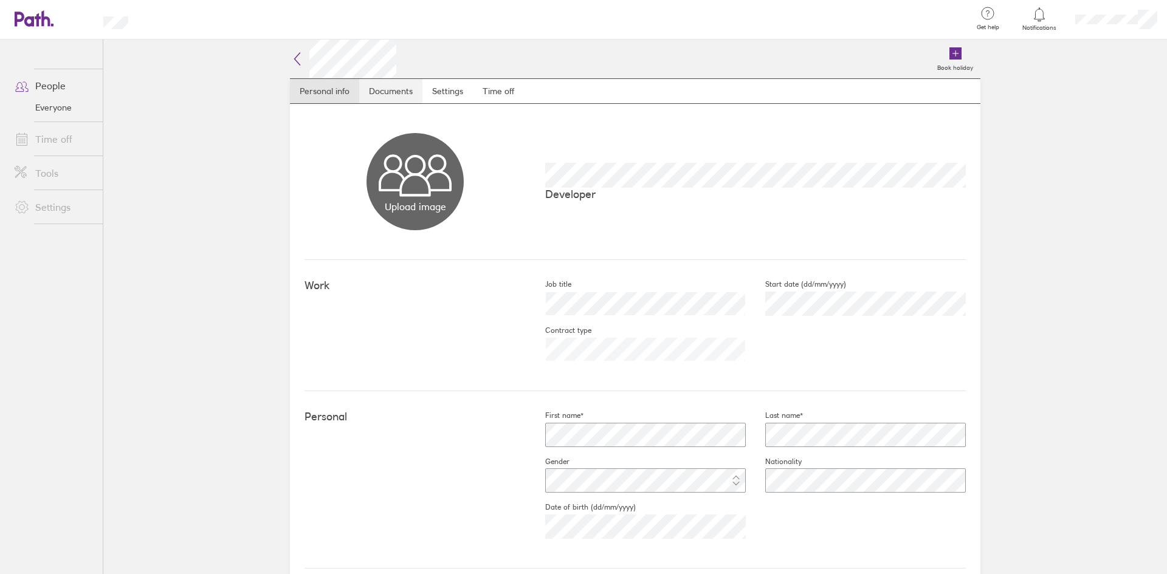
click at [417, 94] on link "Documents" at bounding box center [390, 91] width 63 height 24
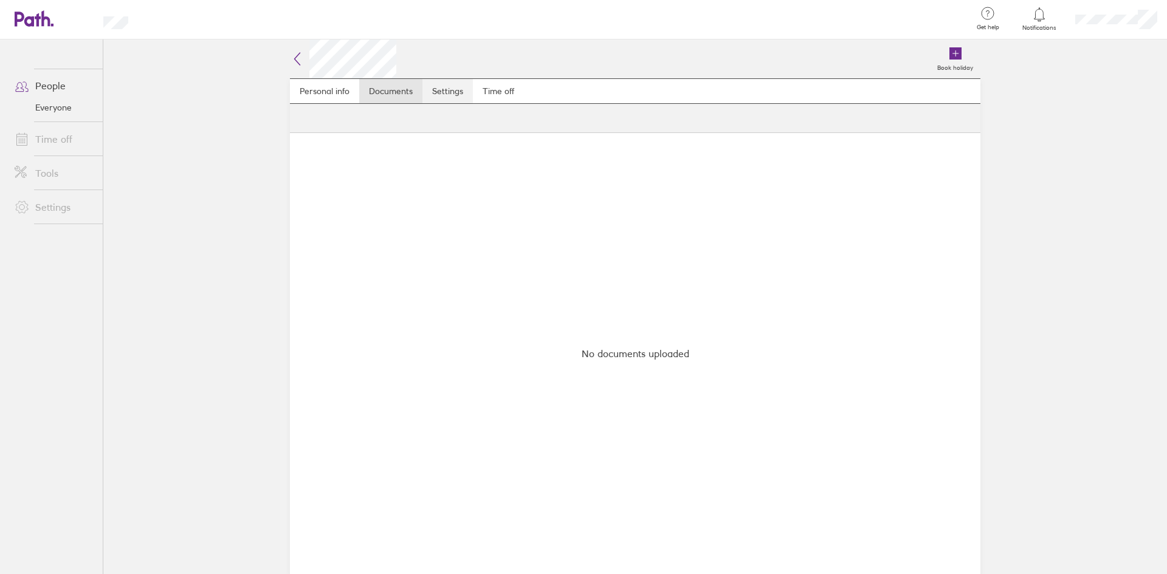
click at [442, 92] on link "Settings" at bounding box center [447, 91] width 50 height 24
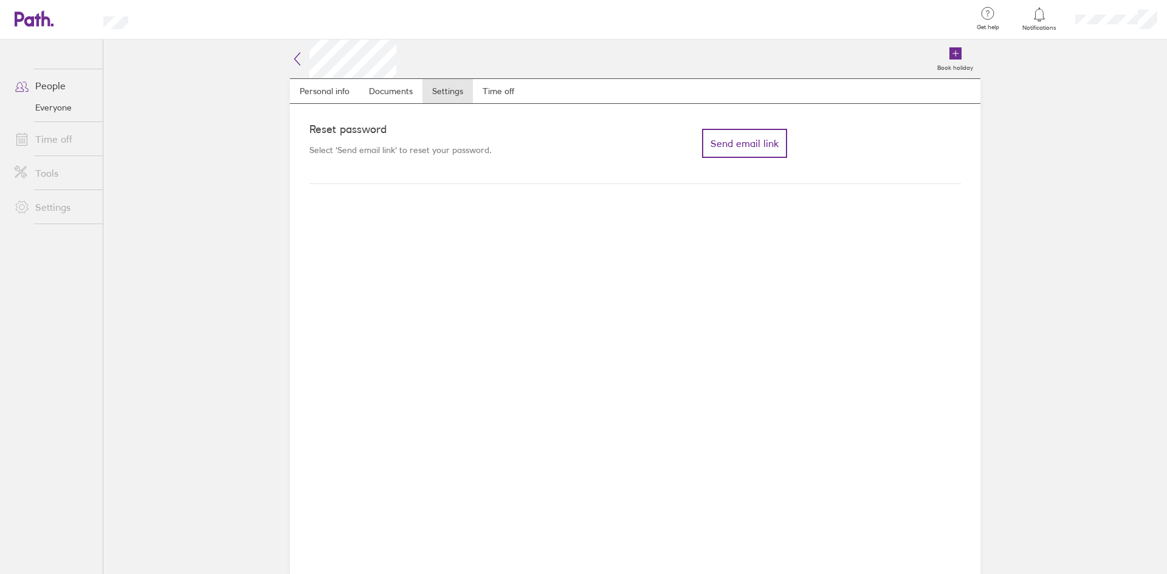
click at [524, 92] on nav "Personal info Documents Settings Time off" at bounding box center [635, 91] width 690 height 26
drag, startPoint x: 507, startPoint y: 90, endPoint x: 380, endPoint y: 90, distance: 126.4
click at [506, 90] on link "Time off" at bounding box center [498, 91] width 51 height 24
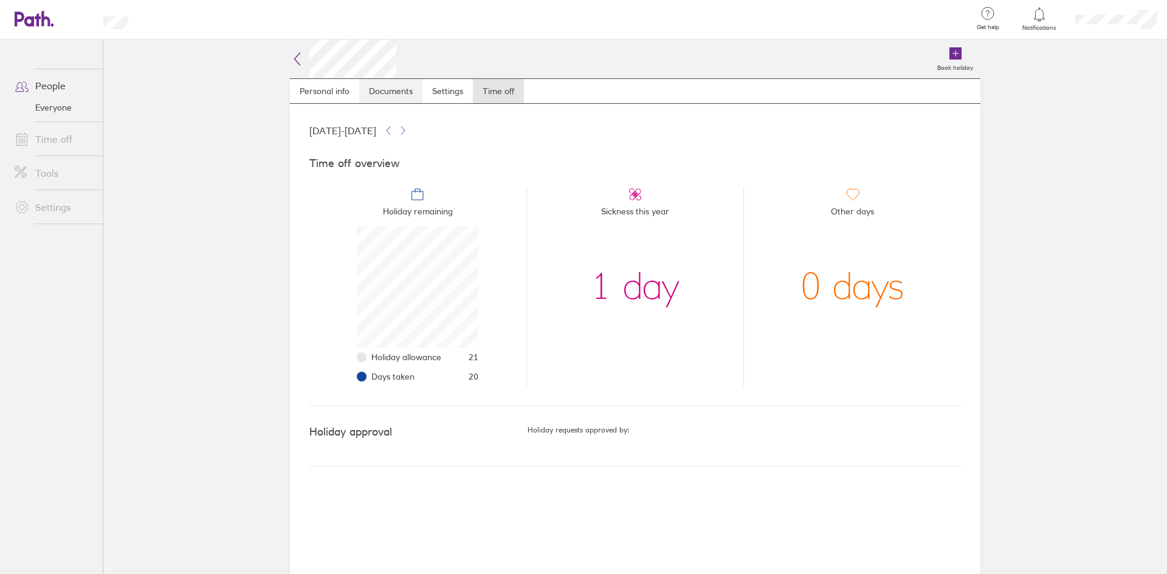
scroll to position [122, 122]
drag, startPoint x: 375, startPoint y: 90, endPoint x: 346, endPoint y: 83, distance: 29.5
click at [374, 90] on link "Documents" at bounding box center [390, 91] width 63 height 24
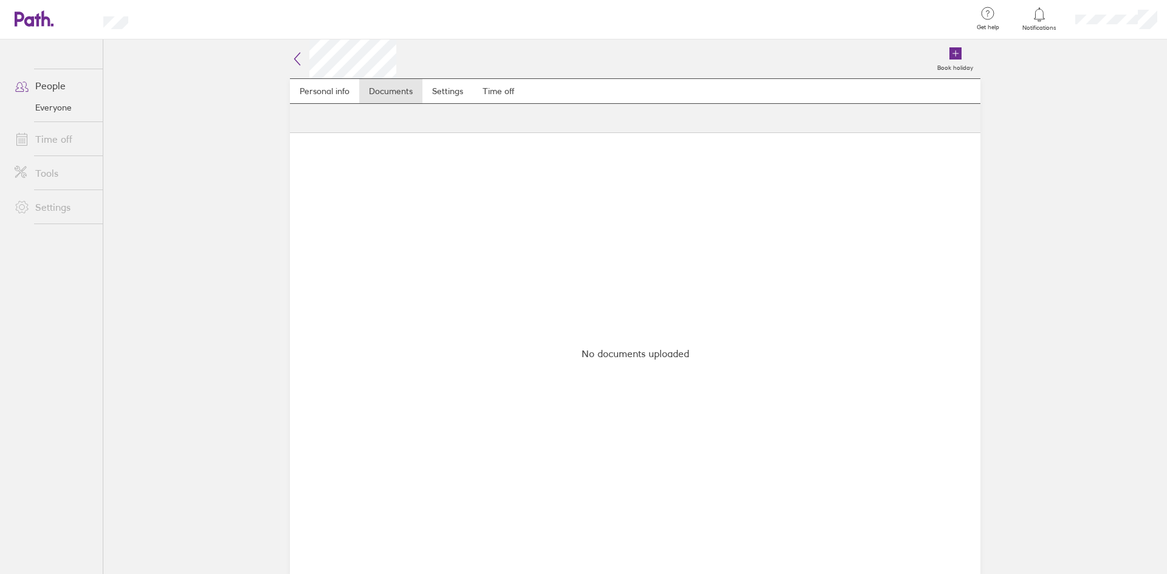
click at [304, 57] on icon at bounding box center [297, 59] width 15 height 15
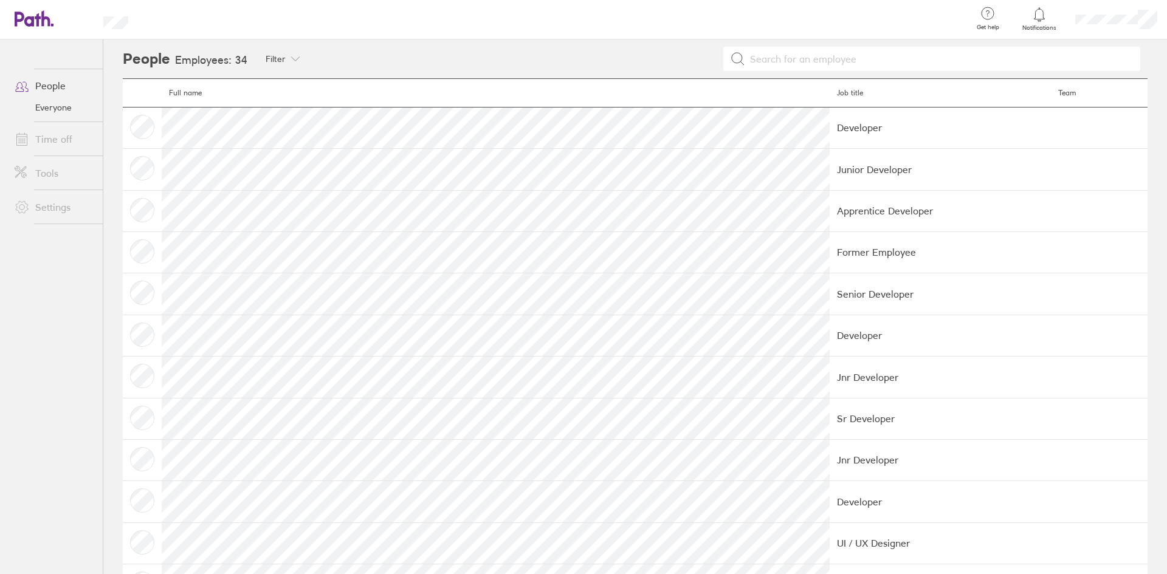
click at [66, 80] on link "People" at bounding box center [54, 86] width 98 height 24
click at [65, 103] on link "Everyone" at bounding box center [54, 107] width 98 height 19
click at [43, 138] on link "Time off" at bounding box center [54, 139] width 98 height 24
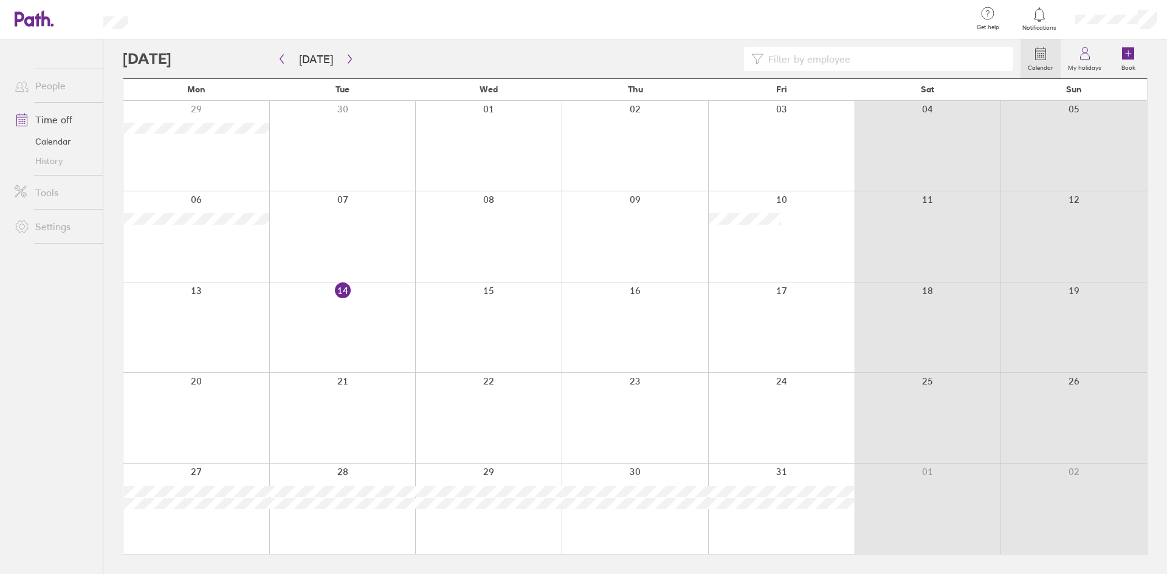
click at [1120, 30] on div at bounding box center [1115, 19] width 101 height 39
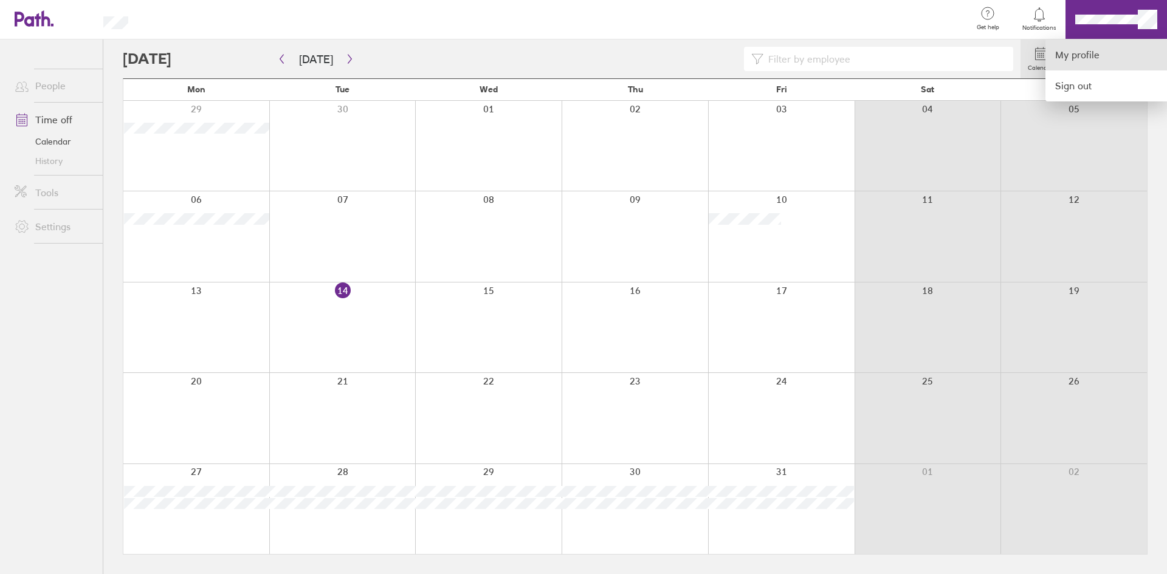
click at [1078, 60] on link "My profile" at bounding box center [1106, 54] width 122 height 31
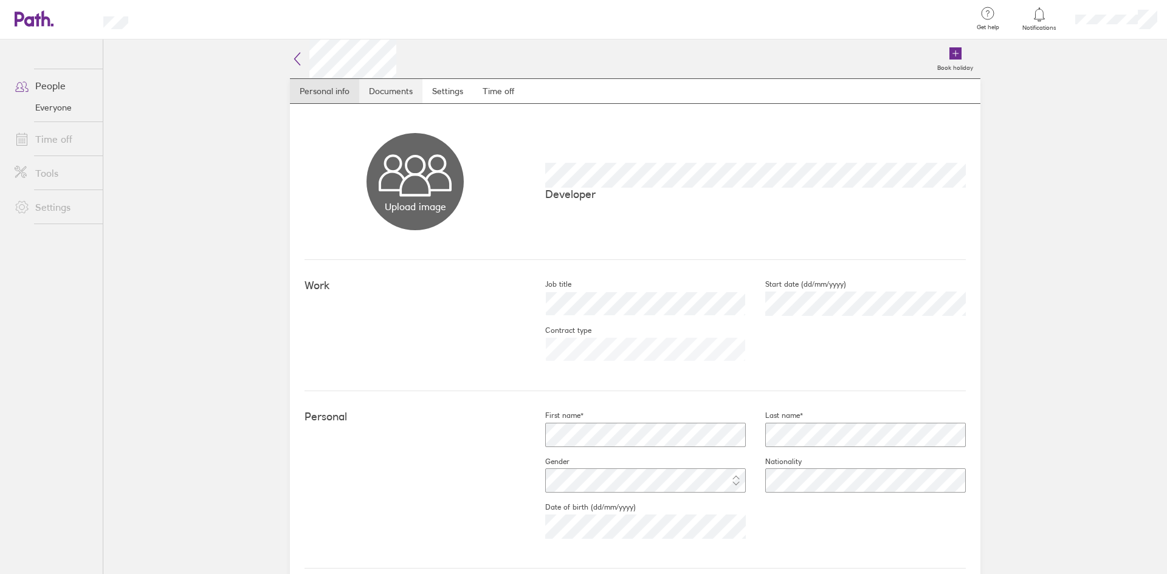
click at [390, 87] on link "Documents" at bounding box center [390, 91] width 63 height 24
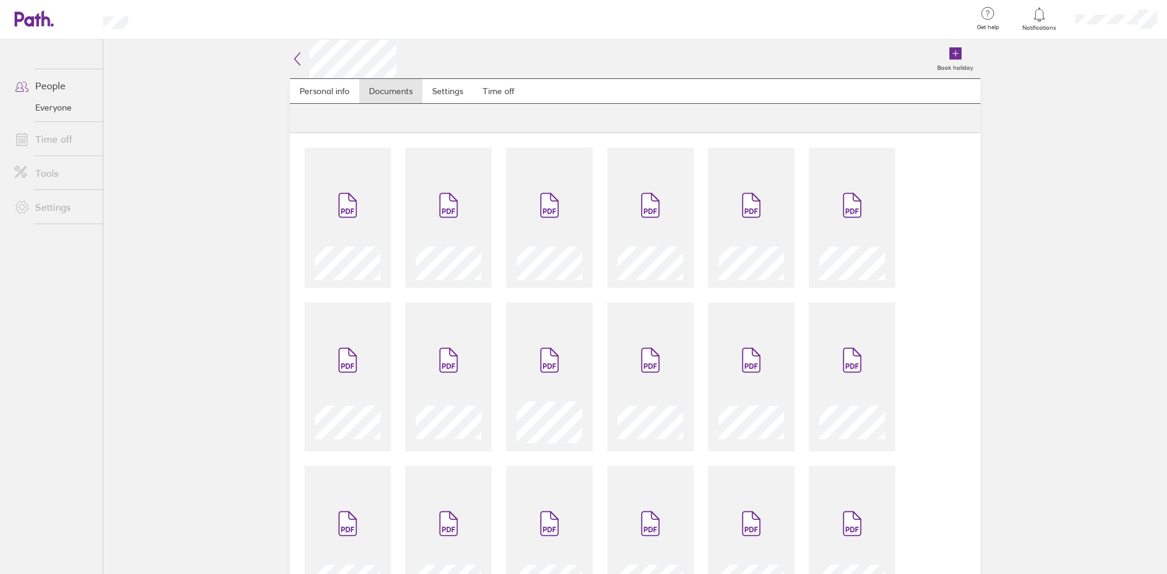
click at [1049, 368] on main "Book holiday Personal info Documents Settings Time off" at bounding box center [634, 306] width 1063 height 535
click at [1040, 312] on main "Book holiday Personal info Documents Settings Time off" at bounding box center [634, 306] width 1063 height 535
click at [479, 83] on link "Time off" at bounding box center [498, 91] width 51 height 24
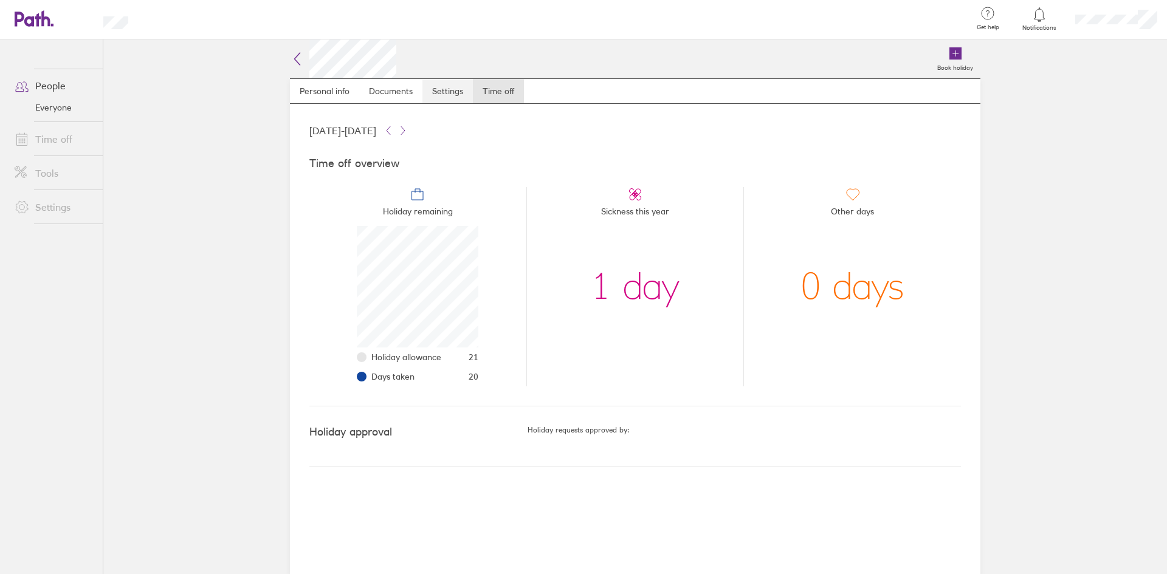
scroll to position [122, 122]
click at [423, 92] on link "Settings" at bounding box center [447, 91] width 50 height 24
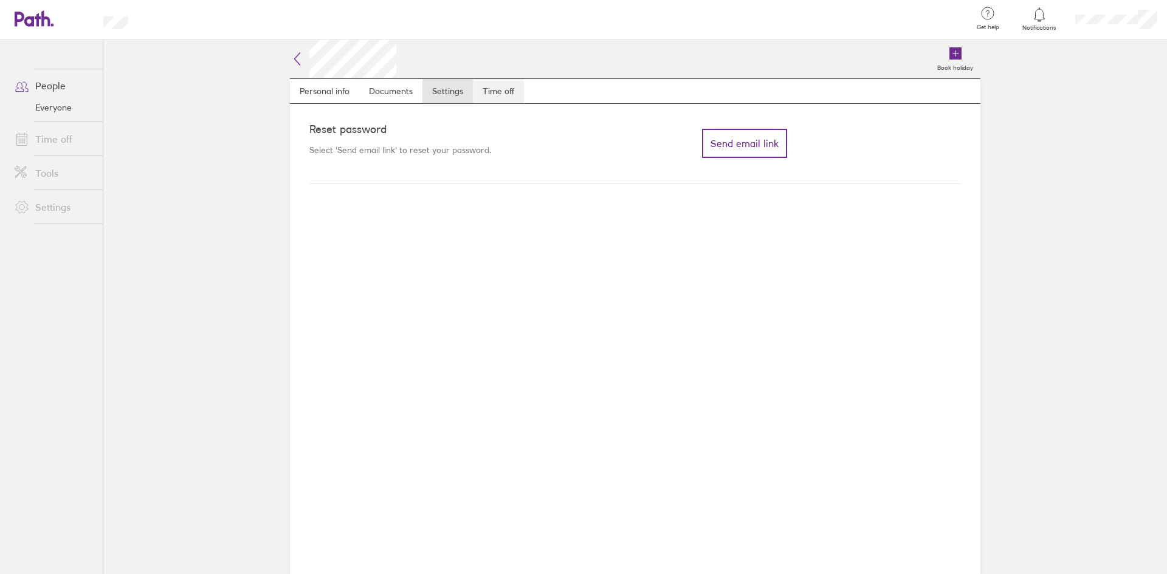
click at [473, 95] on link "Time off" at bounding box center [498, 91] width 51 height 24
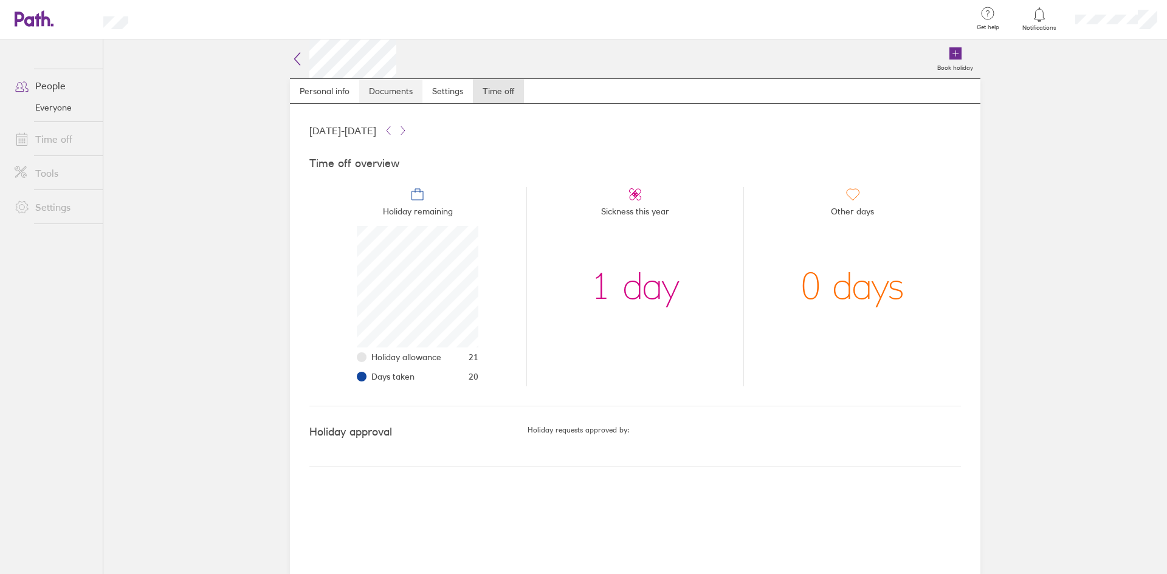
scroll to position [122, 122]
click at [408, 94] on link "Documents" at bounding box center [390, 91] width 63 height 24
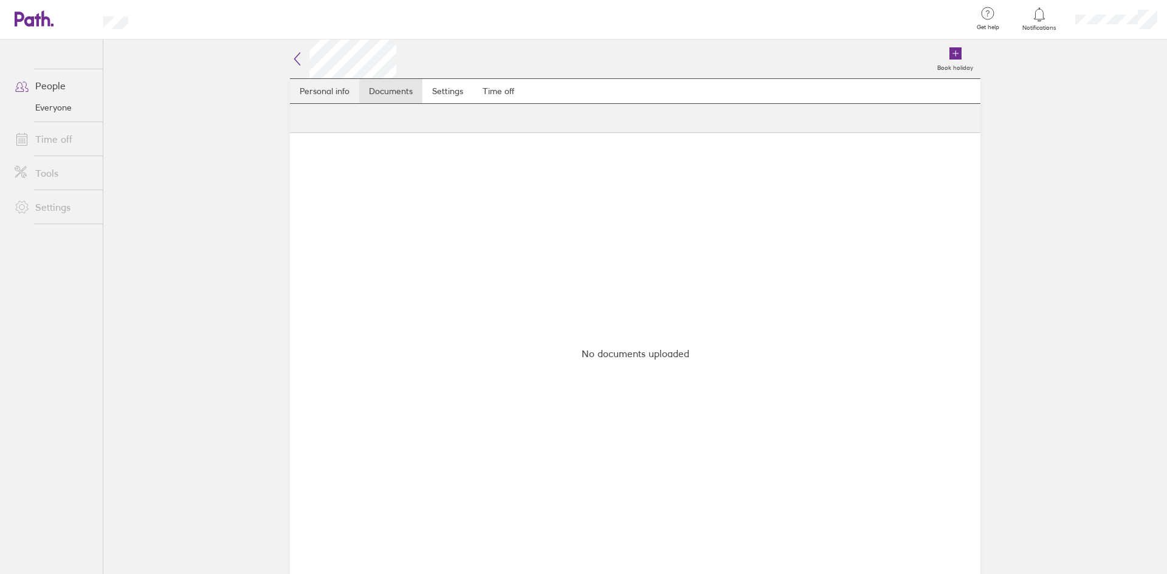
click at [336, 93] on link "Personal info" at bounding box center [324, 91] width 69 height 24
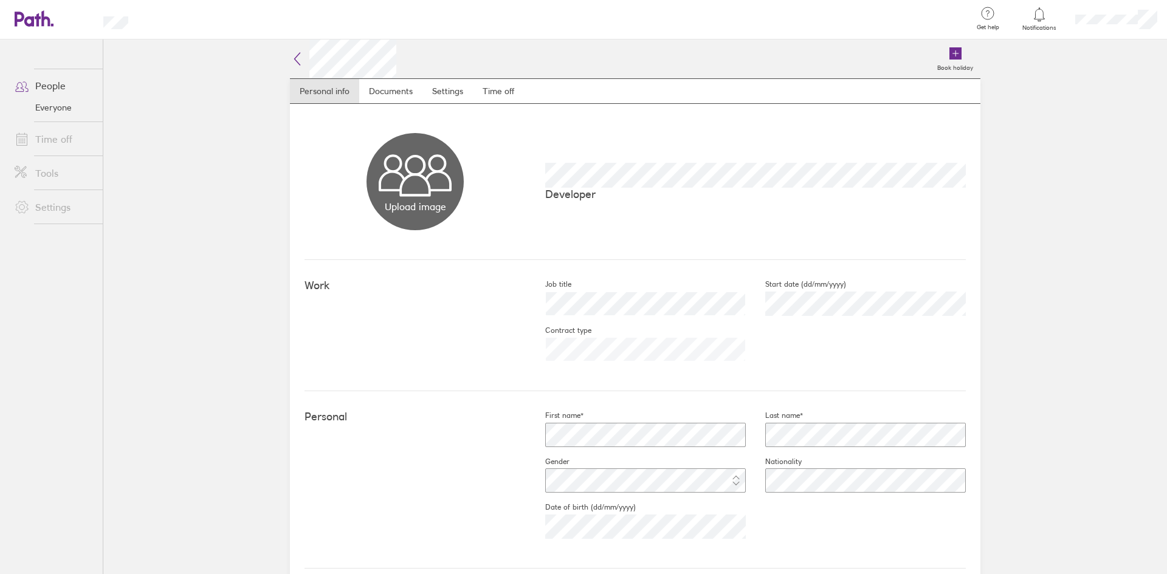
click at [284, 56] on div "Book holiday Personal info Documents Settings Time off Upload image Choose file…" at bounding box center [634, 306] width 729 height 535
click at [290, 56] on icon at bounding box center [297, 59] width 15 height 15
